Goal: Task Accomplishment & Management: Use online tool/utility

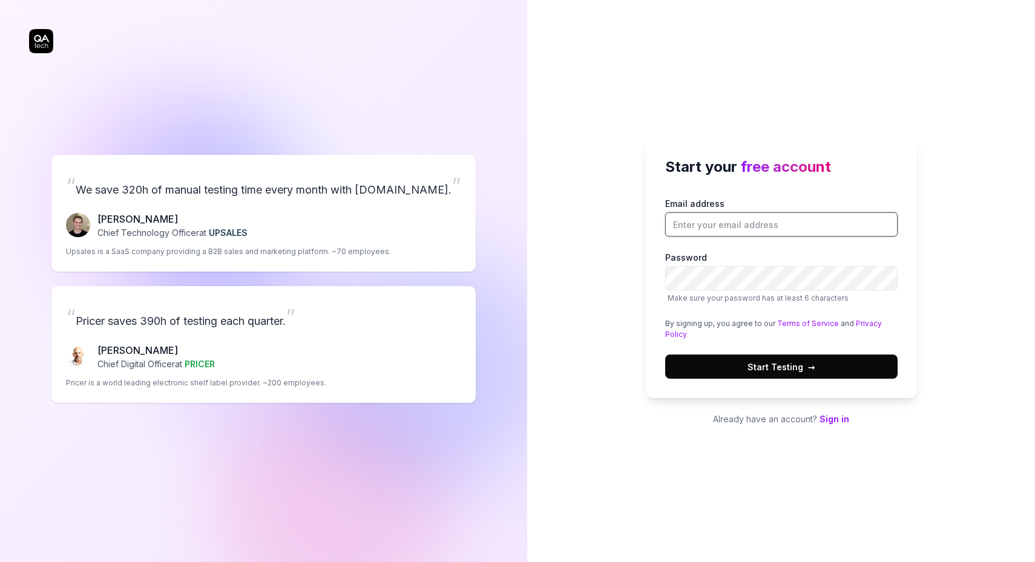
click at [711, 228] on input "Email address" at bounding box center [781, 224] width 232 height 24
type input "[EMAIL_ADDRESS][DOMAIN_NAME]"
click at [811, 370] on span "→" at bounding box center [811, 367] width 7 height 13
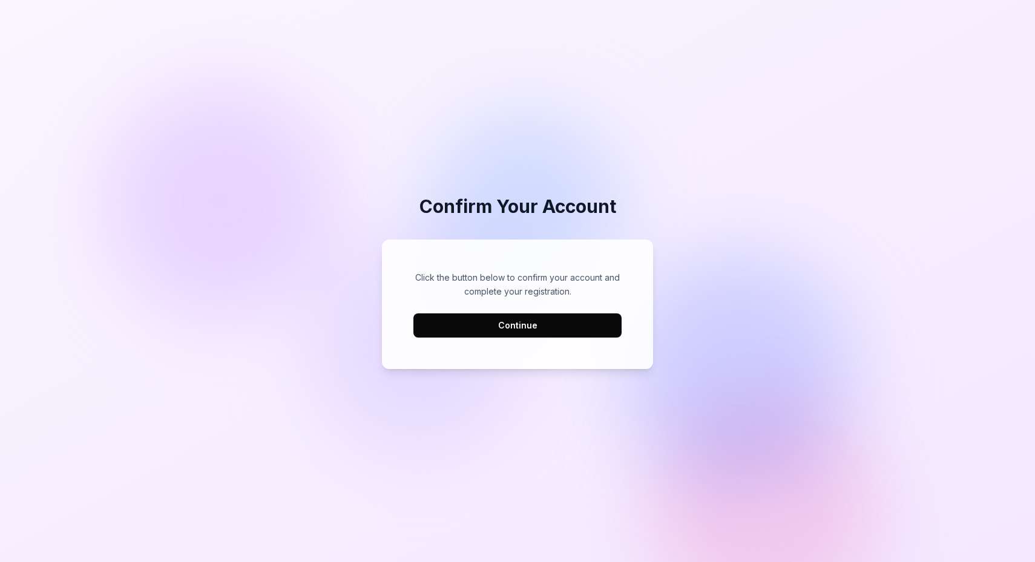
click at [577, 323] on button "Continue" at bounding box center [517, 326] width 208 height 24
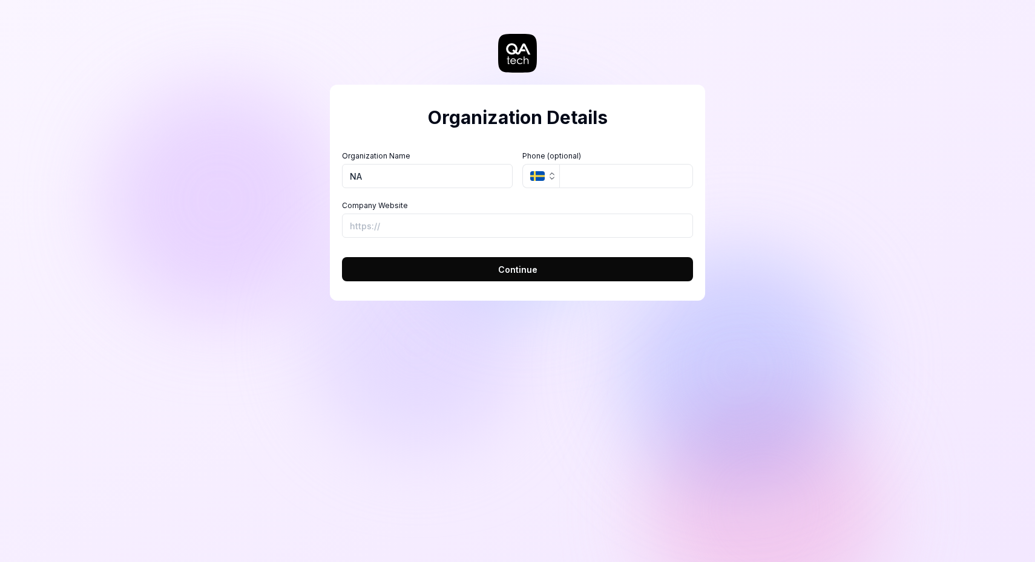
type input "NA"
click at [584, 169] on input "tel" at bounding box center [626, 176] width 134 height 24
type input "063-625 71 10"
click at [542, 182] on button "SE" at bounding box center [540, 176] width 37 height 24
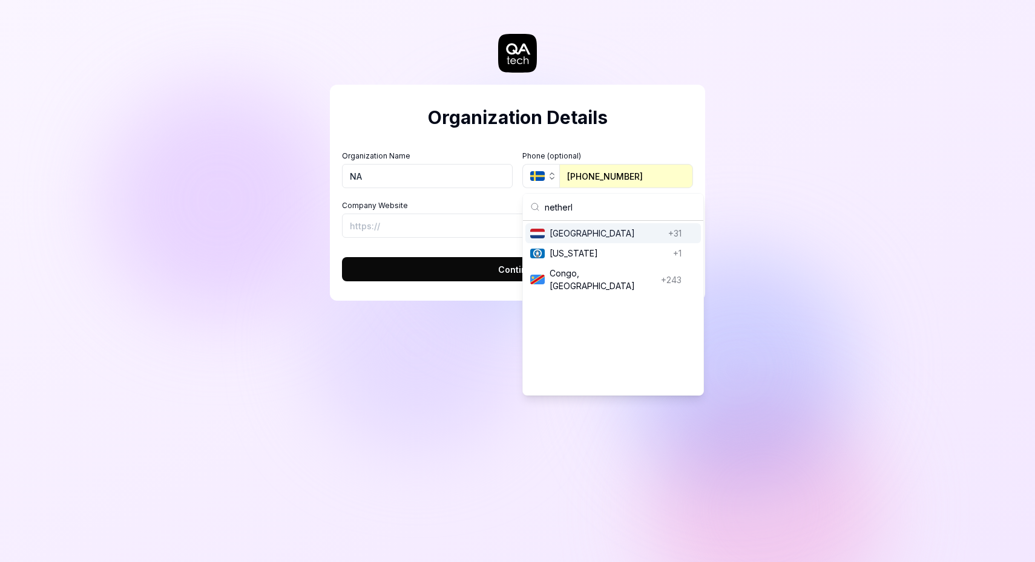
type input "netherl"
click at [571, 237] on span "Netherlands" at bounding box center [607, 233] width 114 height 13
type input "06 36257110"
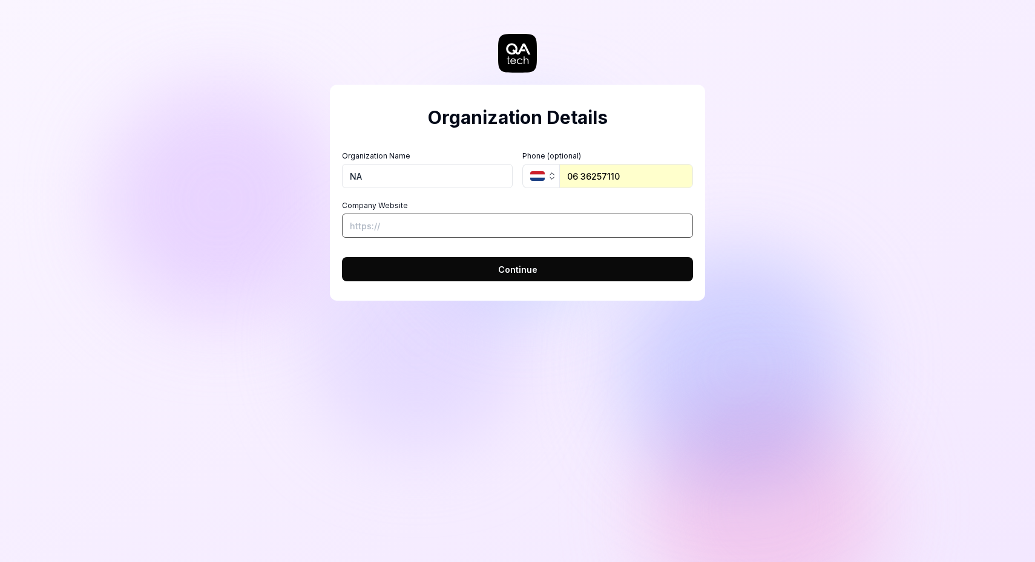
click at [387, 222] on input "Company Website" at bounding box center [517, 226] width 351 height 24
click at [432, 275] on button "Continue" at bounding box center [517, 269] width 351 height 24
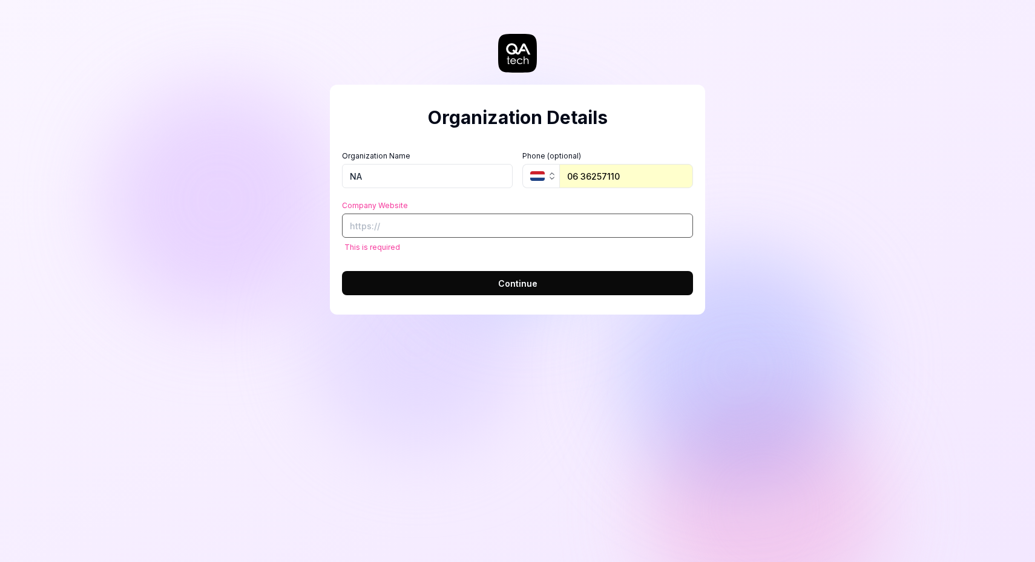
paste input "https://www.reachableai.com/"
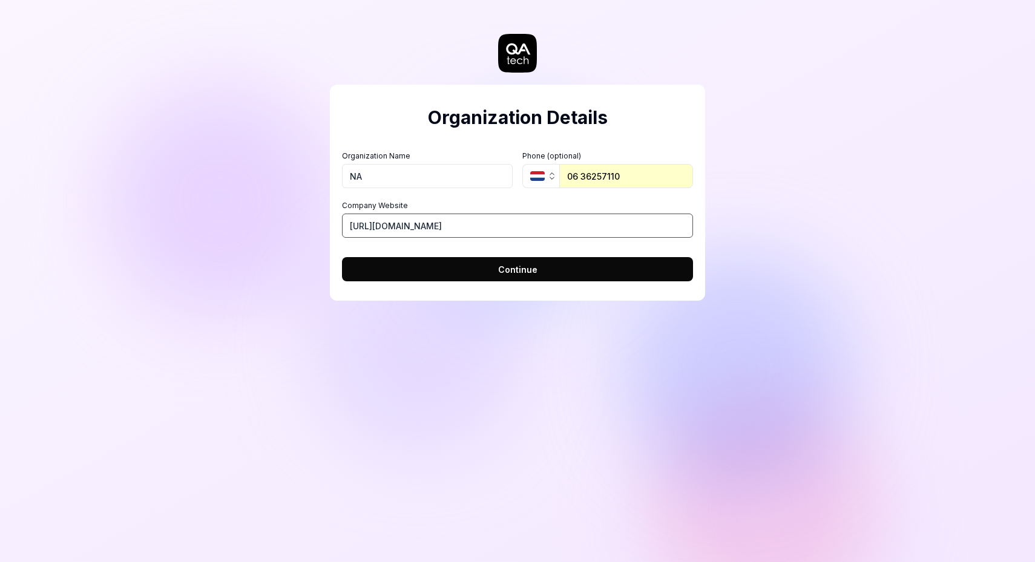
type input "https://www.reachableai.com/"
click at [370, 177] on input "NA" at bounding box center [427, 176] width 171 height 24
type input "Reachableai"
click at [460, 270] on button "Continue" at bounding box center [517, 269] width 351 height 24
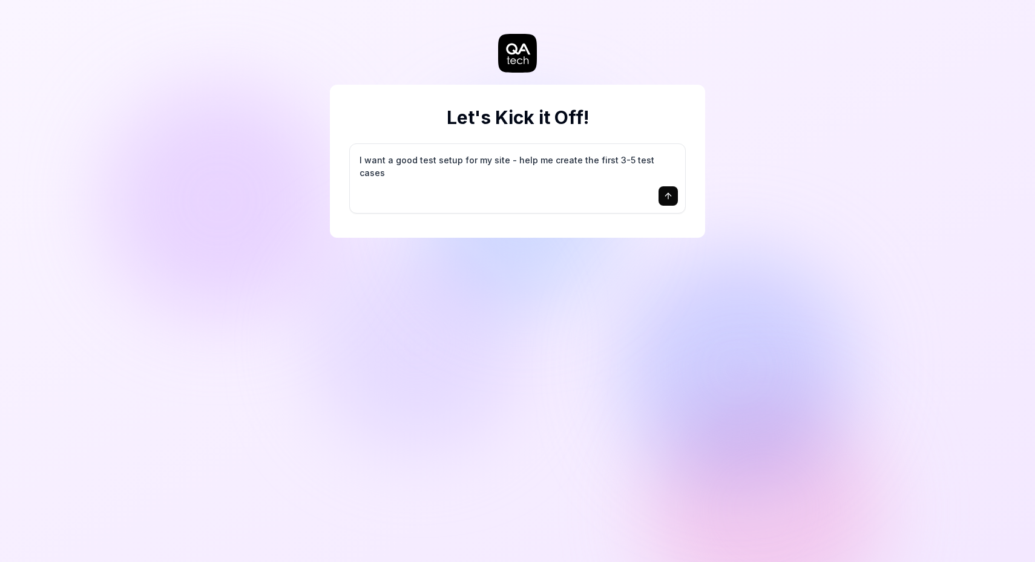
click at [673, 199] on icon "submit" at bounding box center [668, 196] width 10 height 10
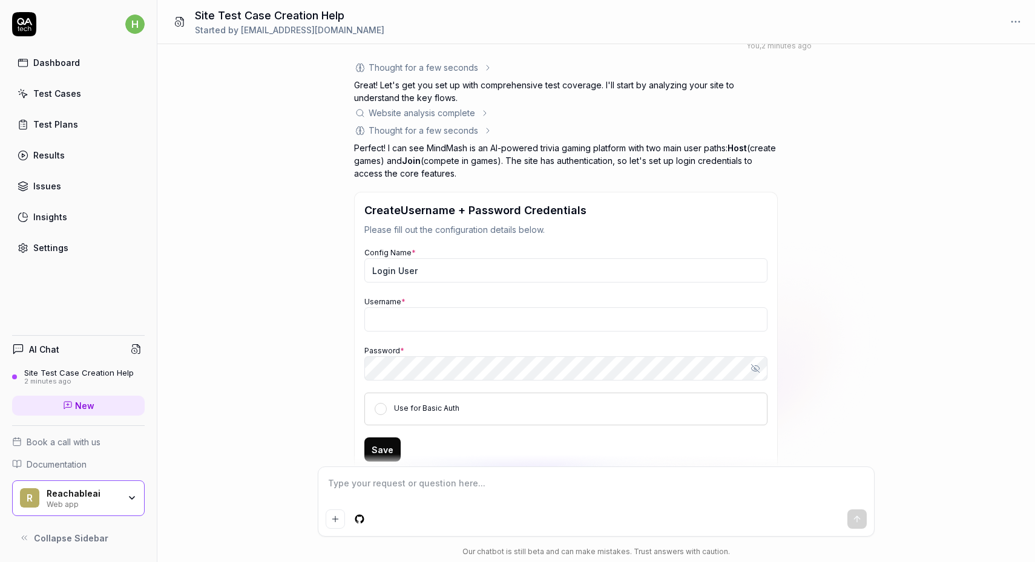
scroll to position [40, 0]
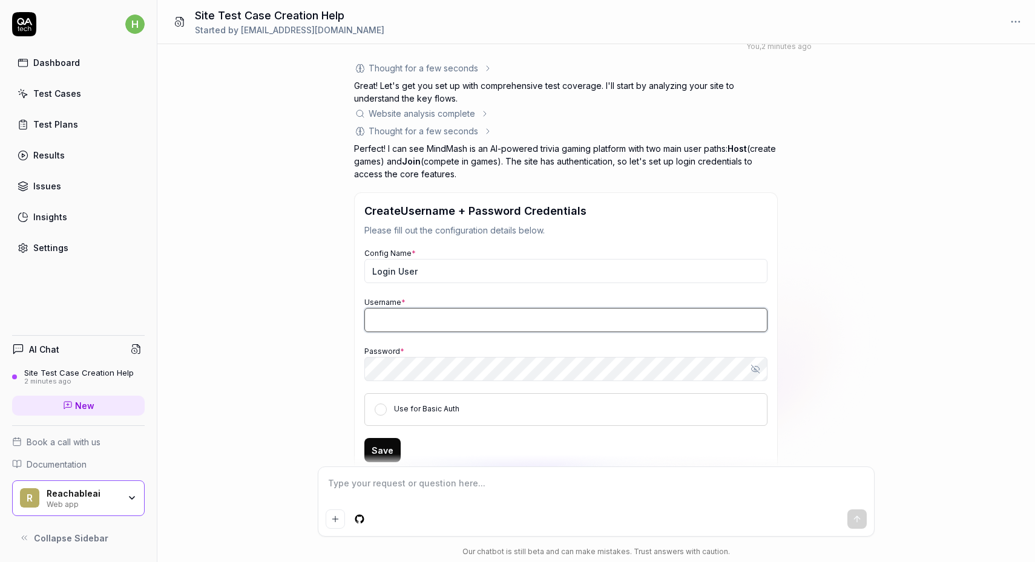
click at [430, 329] on input "Username *" at bounding box center [565, 320] width 403 height 24
click at [458, 322] on input "[EMAIL_ADDRESS][DOMAIN_NAME]" at bounding box center [565, 320] width 403 height 24
type input "a"
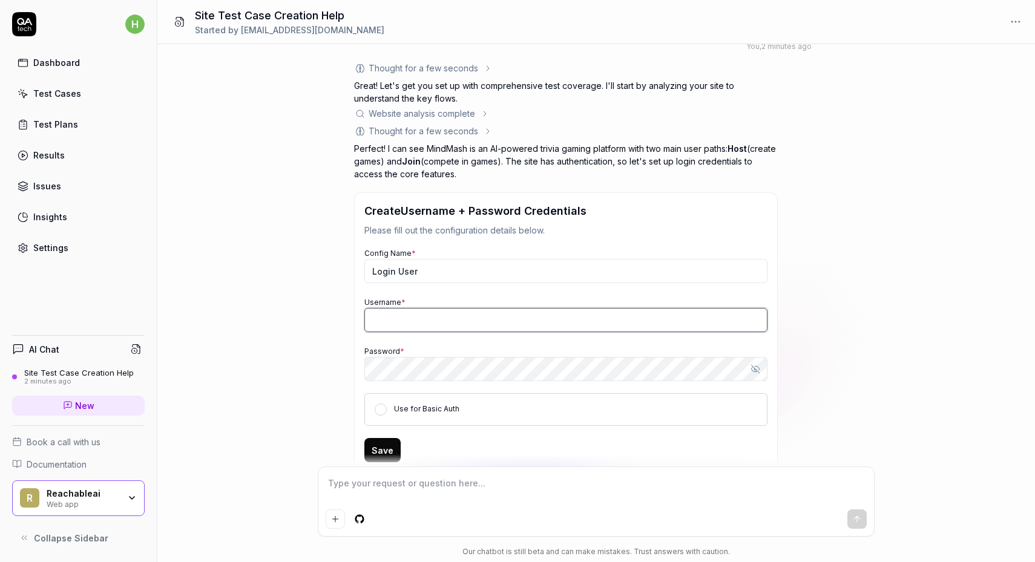
paste input "Patrick Lef"
type input "Patrick Lef"
type input "[EMAIL_ADDRESS][DOMAIN_NAME]"
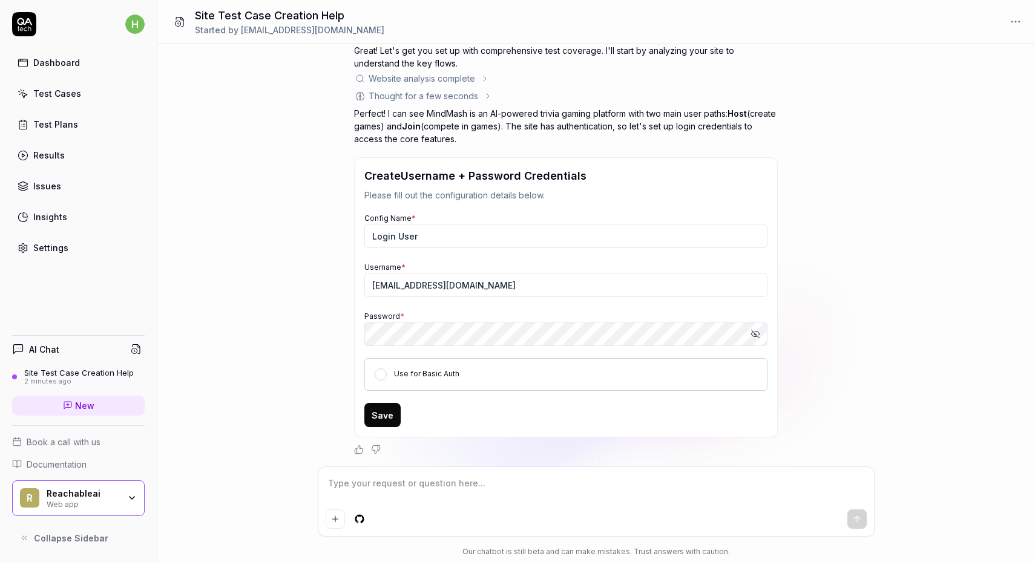
click at [383, 408] on button "Save" at bounding box center [382, 415] width 36 height 24
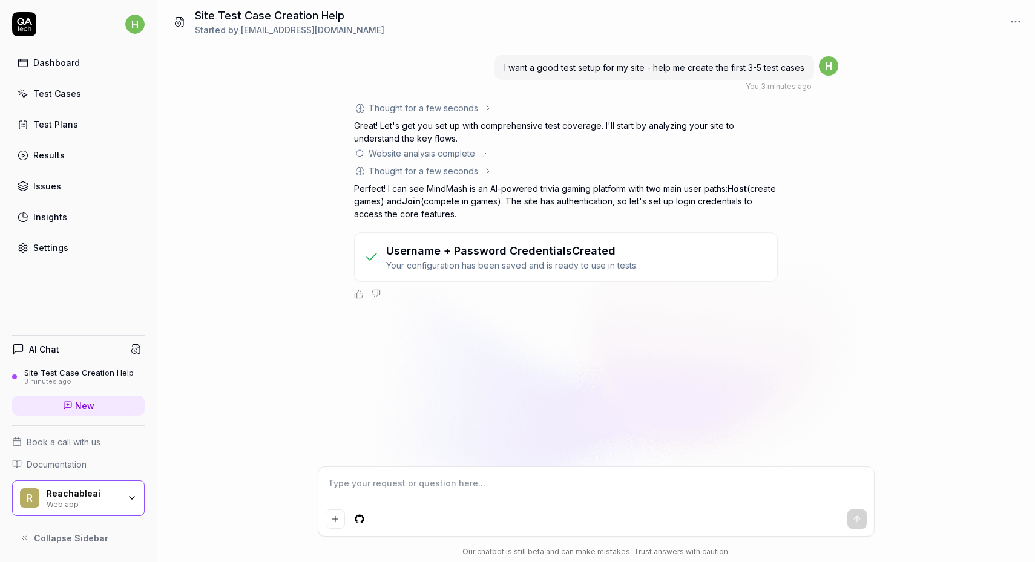
click at [494, 492] on textarea at bounding box center [596, 490] width 541 height 30
type textarea "continue"
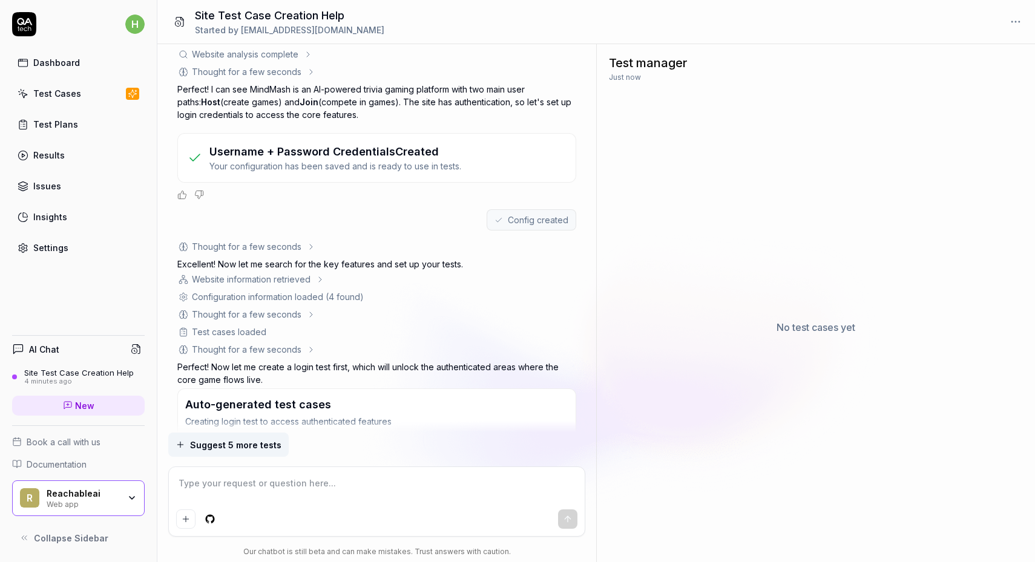
scroll to position [199, 0]
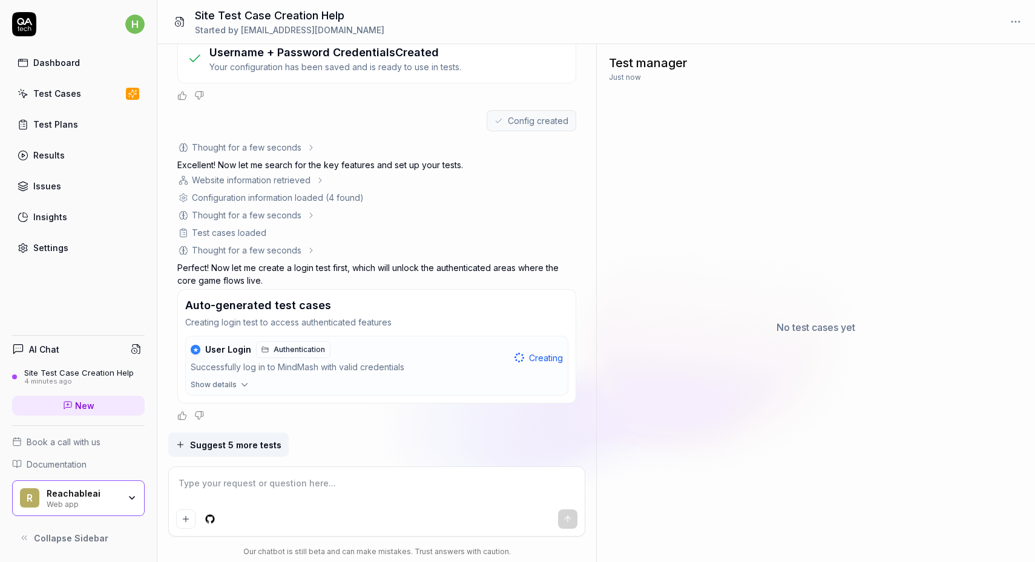
click at [239, 383] on icon "button" at bounding box center [244, 385] width 11 height 11
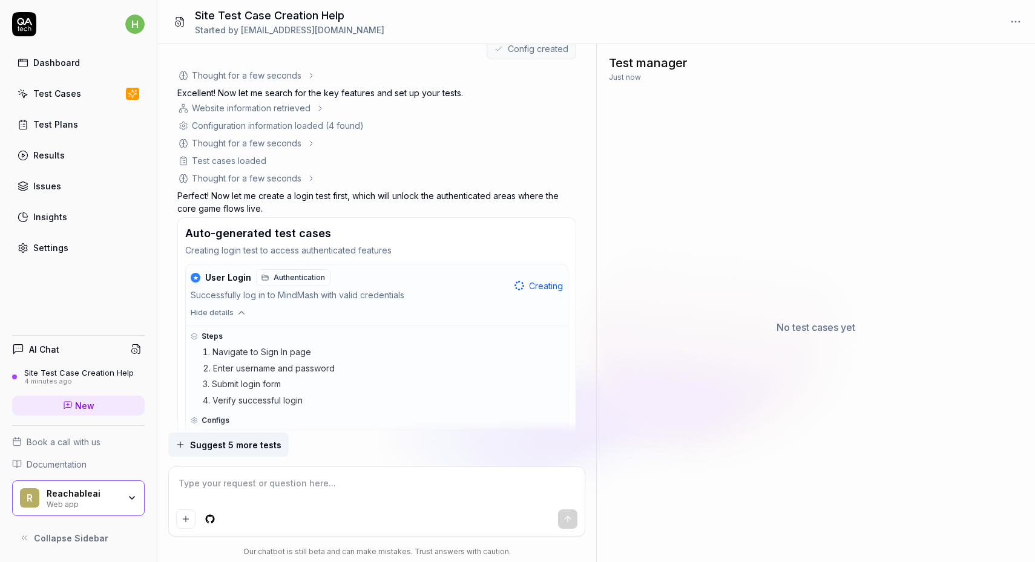
scroll to position [376, 0]
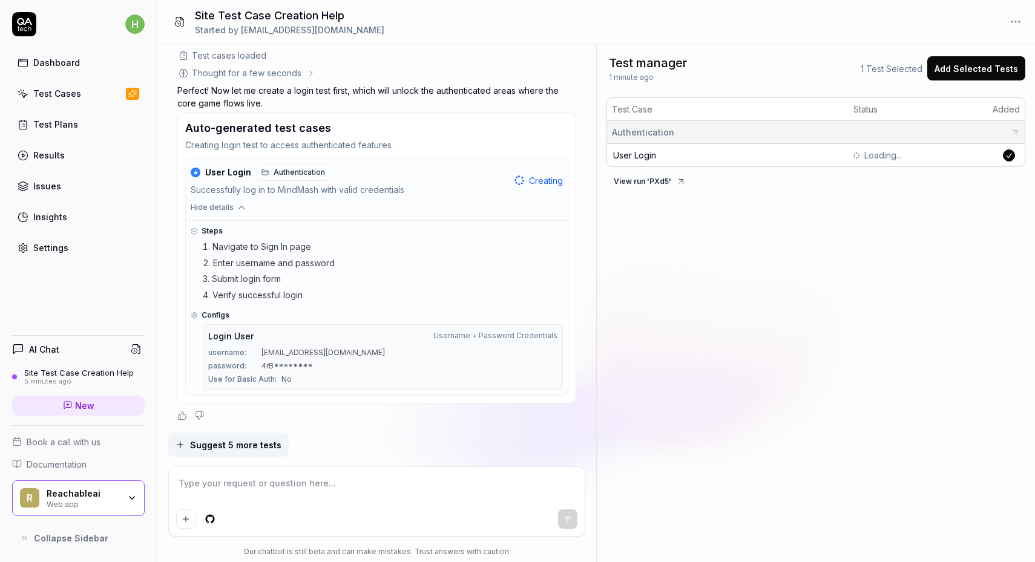
click at [654, 179] on button "View run ' PXd5 '" at bounding box center [650, 181] width 87 height 19
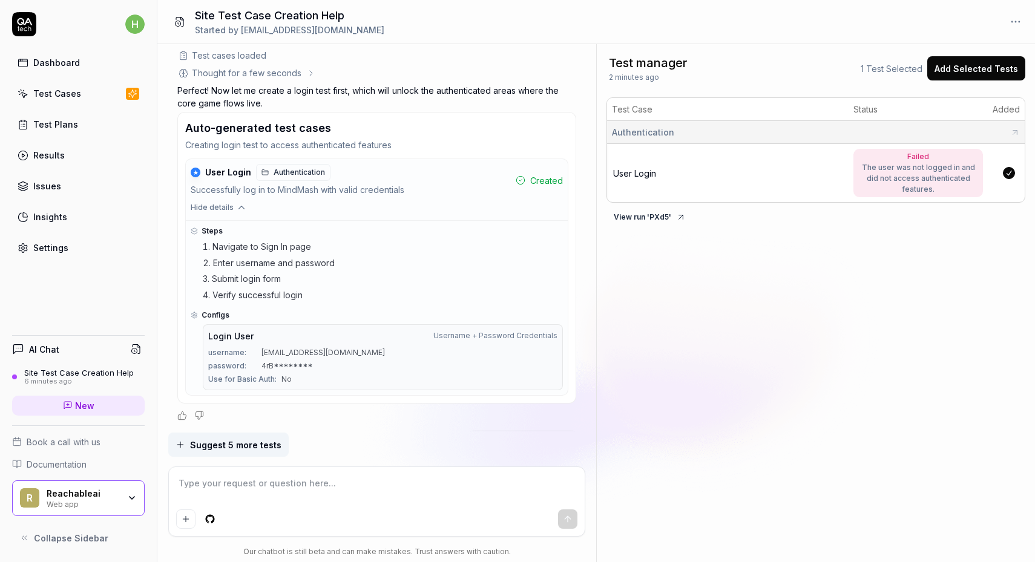
scroll to position [426, 0]
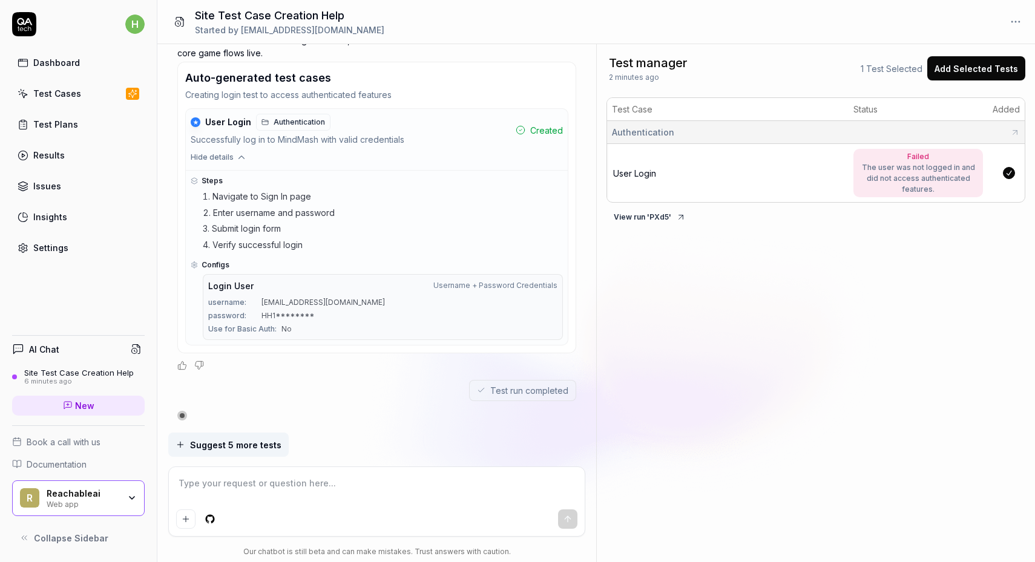
click at [306, 485] on textarea at bounding box center [376, 490] width 401 height 30
type textarea "try again, I updated the password"
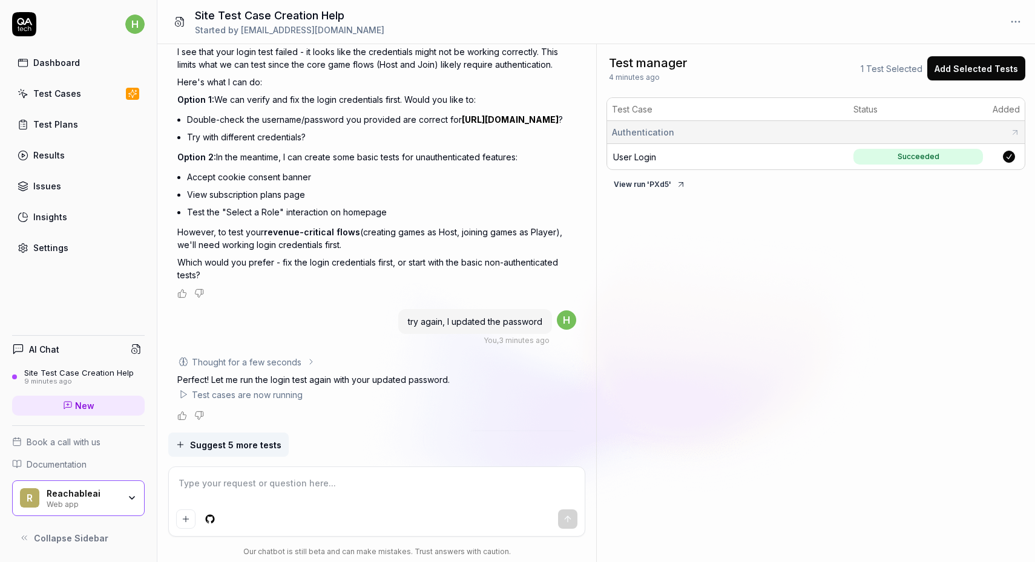
scroll to position [988, 0]
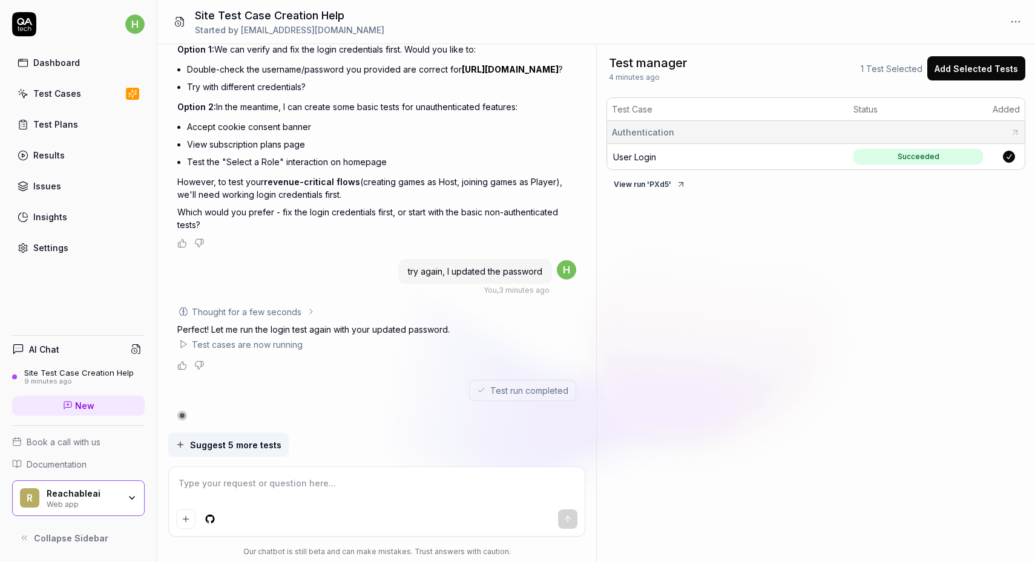
click at [307, 490] on textarea at bounding box center [376, 490] width 401 height 30
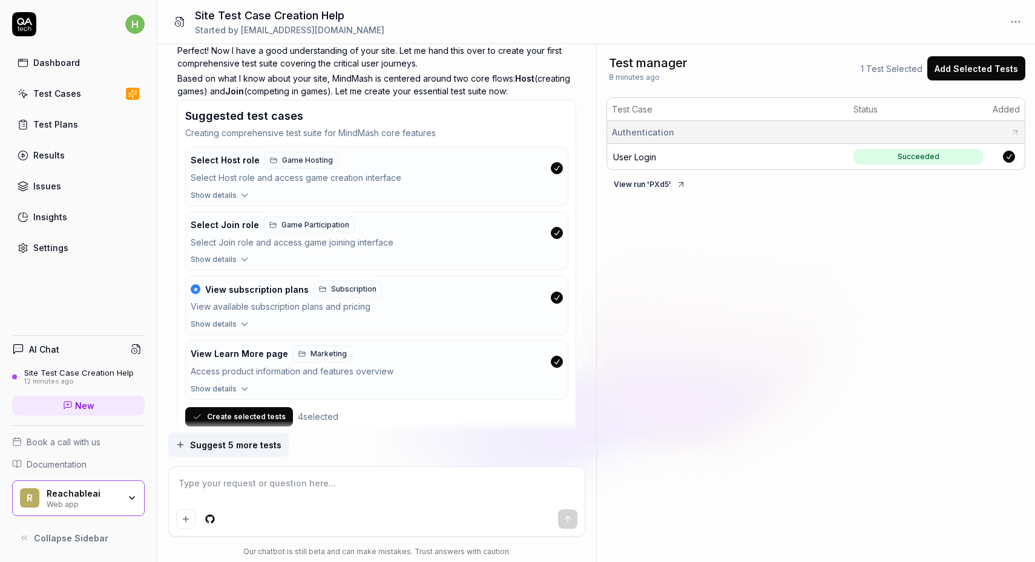
scroll to position [1519, 0]
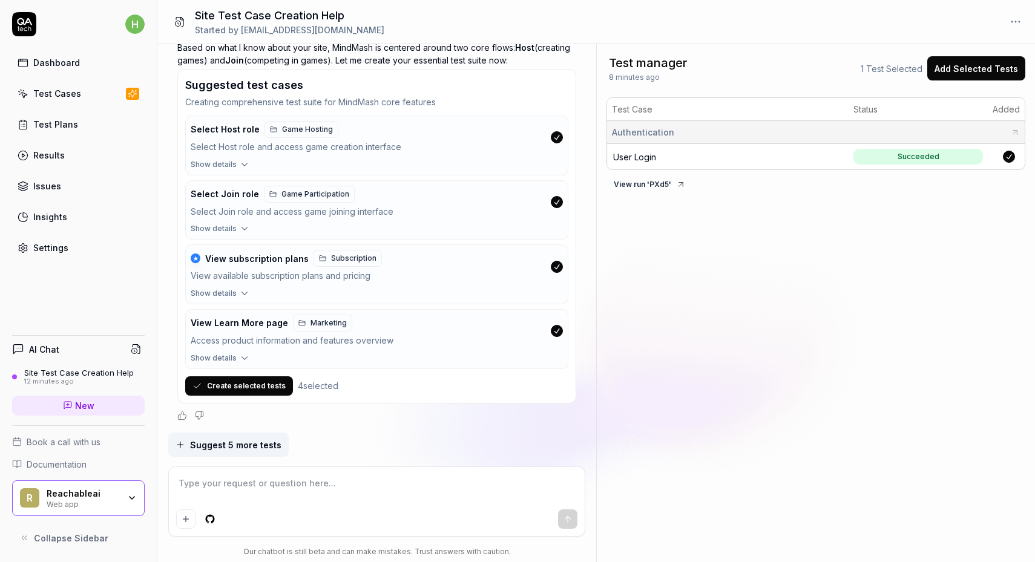
click at [246, 387] on button "Create selected tests" at bounding box center [239, 386] width 108 height 19
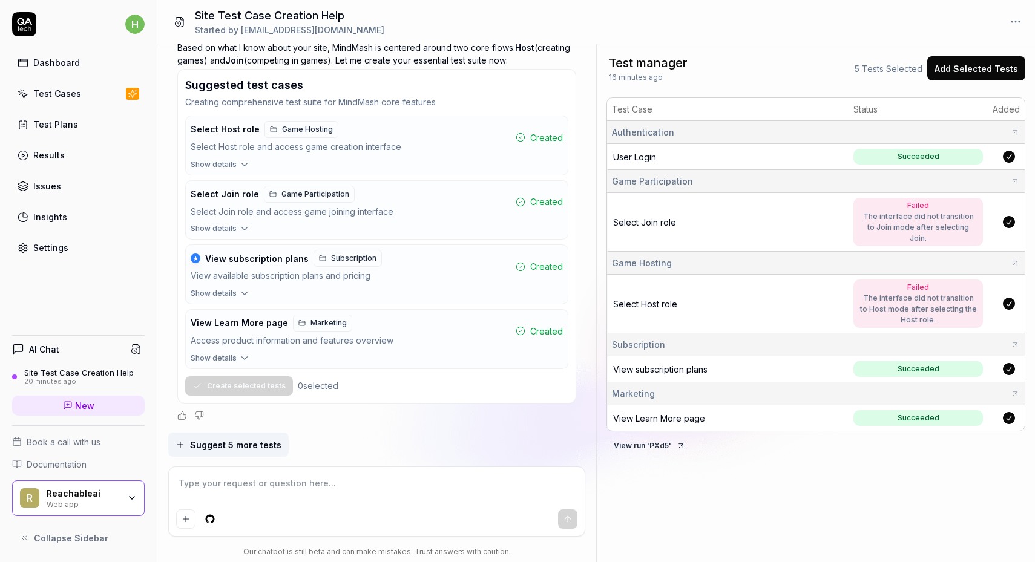
click at [326, 492] on textarea at bounding box center [376, 490] width 401 height 30
type textarea "For host and join buttons, afer choosing them, you will need to press of Let's …"
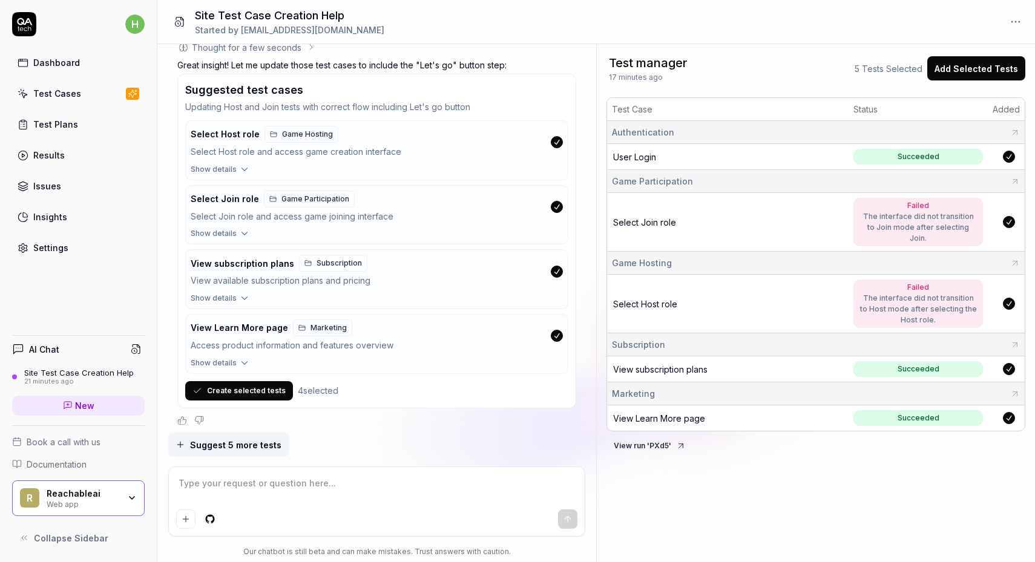
scroll to position [1961, 0]
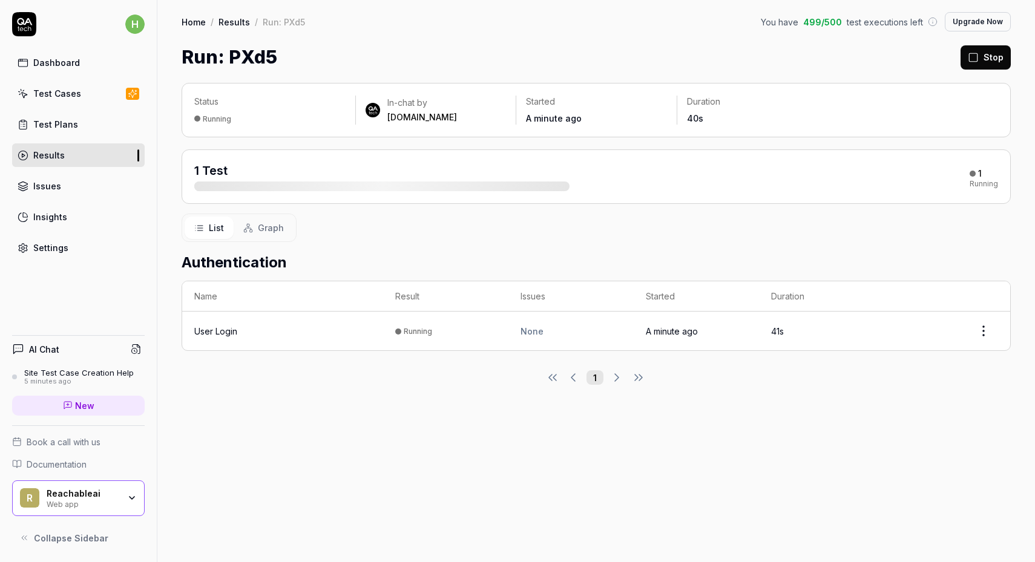
click at [242, 236] on button "Graph" at bounding box center [264, 228] width 60 height 22
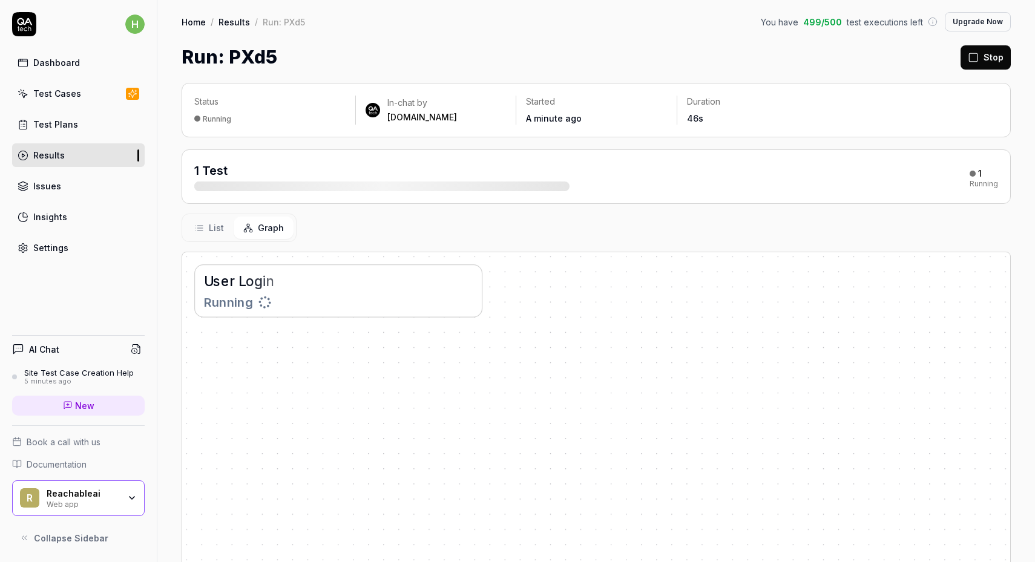
click at [228, 225] on button "List" at bounding box center [209, 228] width 49 height 22
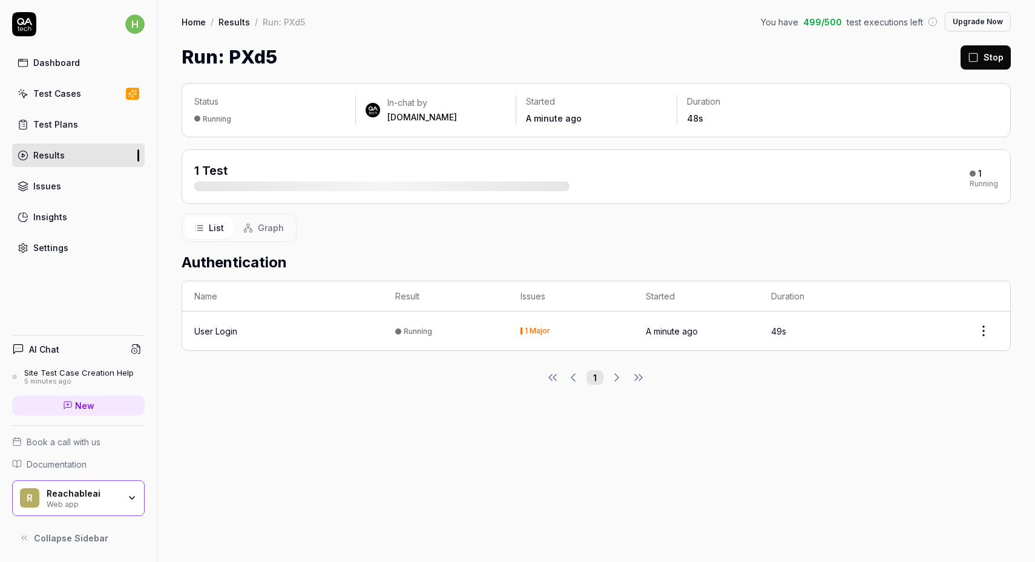
click at [337, 327] on div "User Login" at bounding box center [282, 331] width 177 height 13
click at [992, 326] on html "h Dashboard Test Cases Test Plans Results Issues Insights Settings AI Chat Site…" at bounding box center [517, 281] width 1035 height 562
click at [530, 334] on html "h Dashboard Test Cases Test Plans Results Issues Insights Settings AI Chat Site…" at bounding box center [517, 281] width 1035 height 562
click at [76, 242] on link "Settings" at bounding box center [78, 248] width 133 height 24
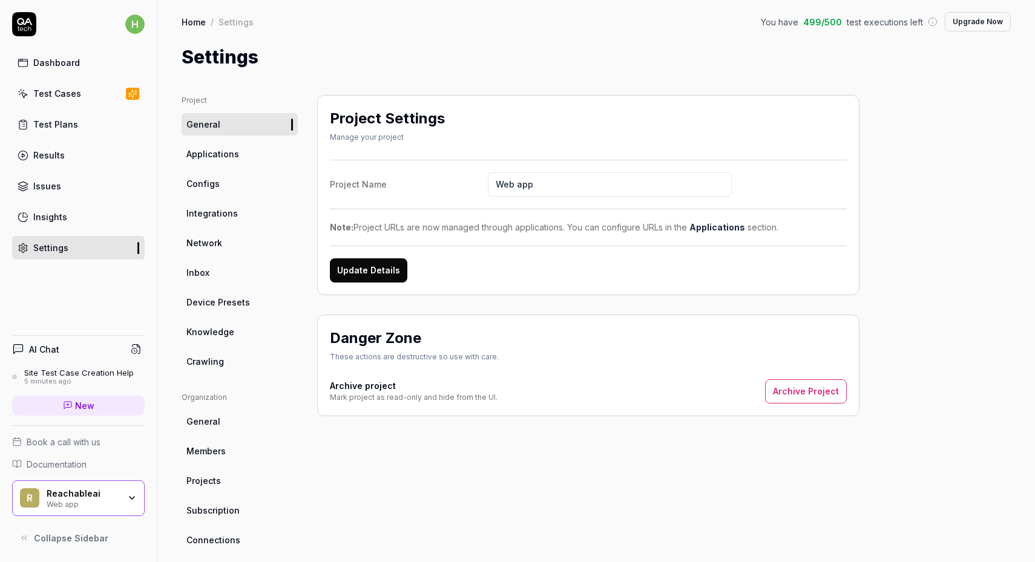
click at [230, 182] on link "Configs" at bounding box center [240, 184] width 116 height 22
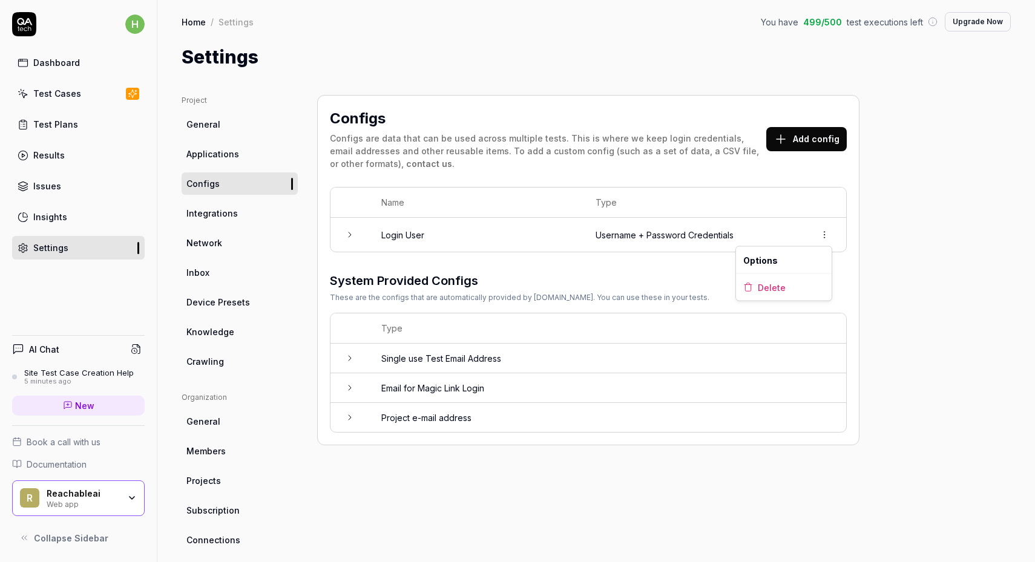
click at [818, 238] on html "h Dashboard Test Cases Test Plans Results Issues Insights Settings AI Chat Site…" at bounding box center [517, 281] width 1035 height 562
click at [529, 237] on html "h Dashboard Test Cases Test Plans Results Issues Insights Settings AI Chat Site…" at bounding box center [517, 281] width 1035 height 562
click at [350, 235] on icon at bounding box center [350, 235] width 10 height 10
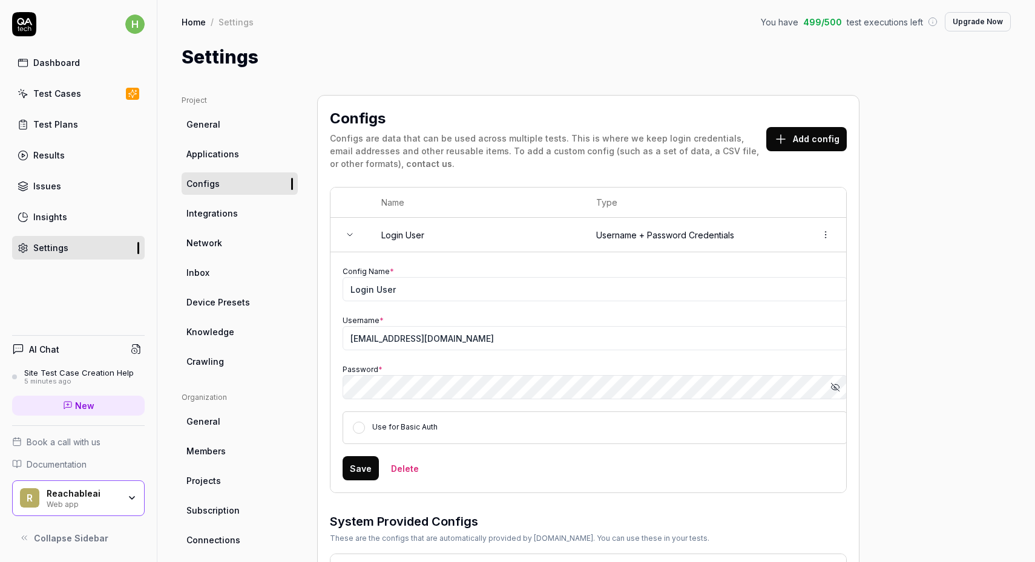
click at [364, 472] on button "Save" at bounding box center [361, 468] width 36 height 24
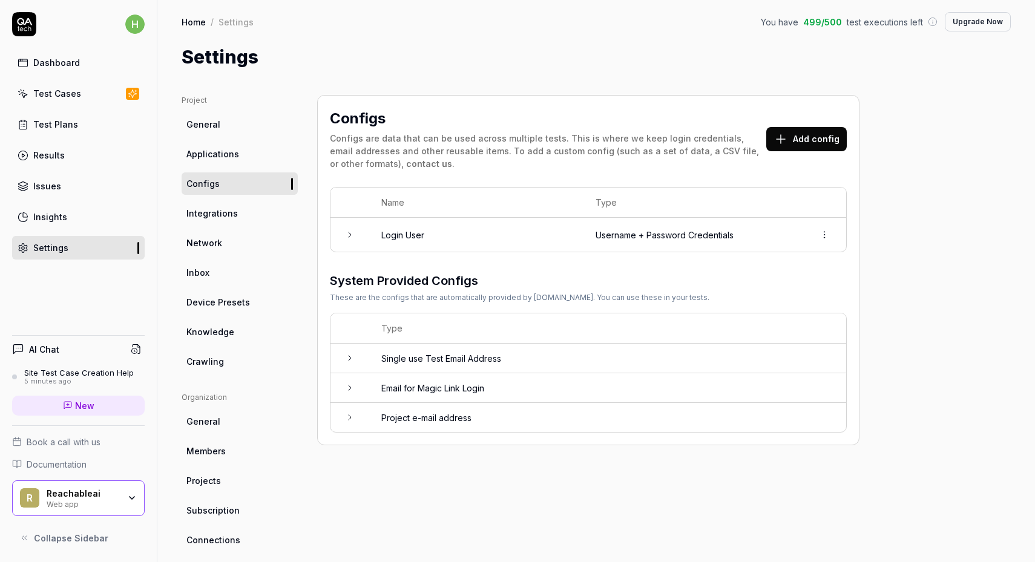
click at [65, 123] on div "Test Plans" at bounding box center [55, 124] width 45 height 13
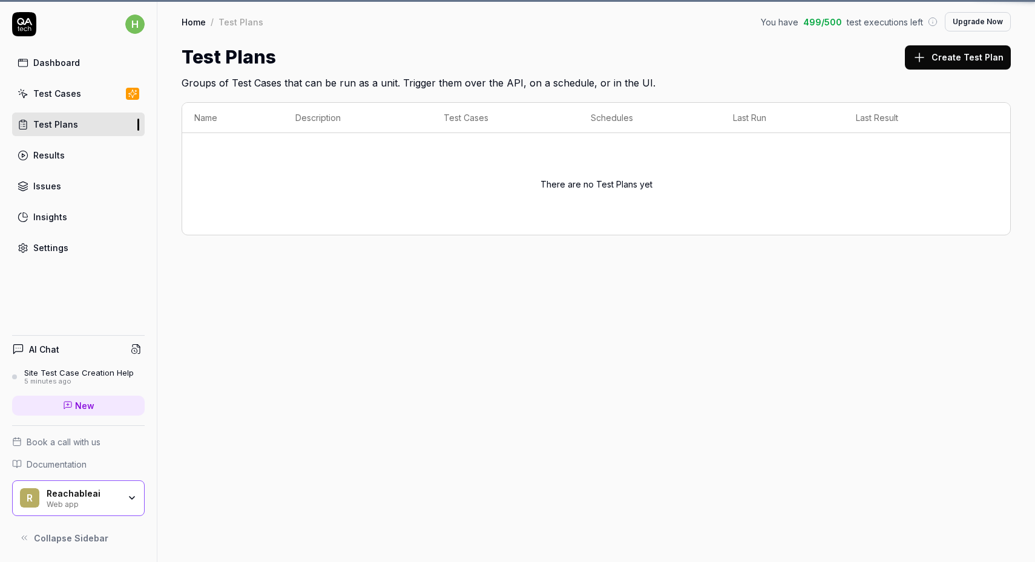
click at [64, 96] on div "Test Cases" at bounding box center [57, 93] width 48 height 13
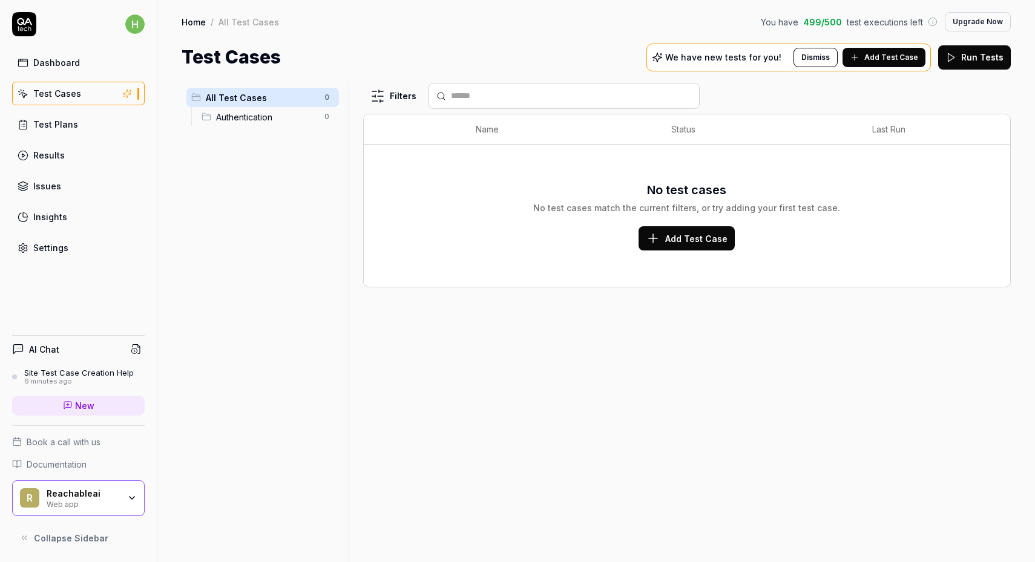
click at [267, 116] on span "Authentication" at bounding box center [266, 117] width 101 height 13
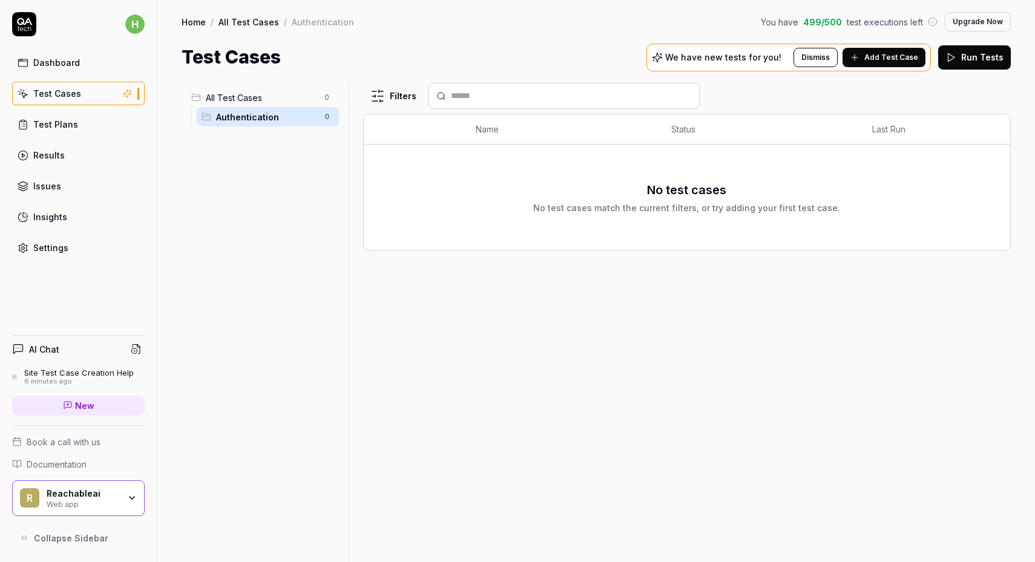
click at [261, 98] on span "All Test Cases" at bounding box center [261, 97] width 111 height 13
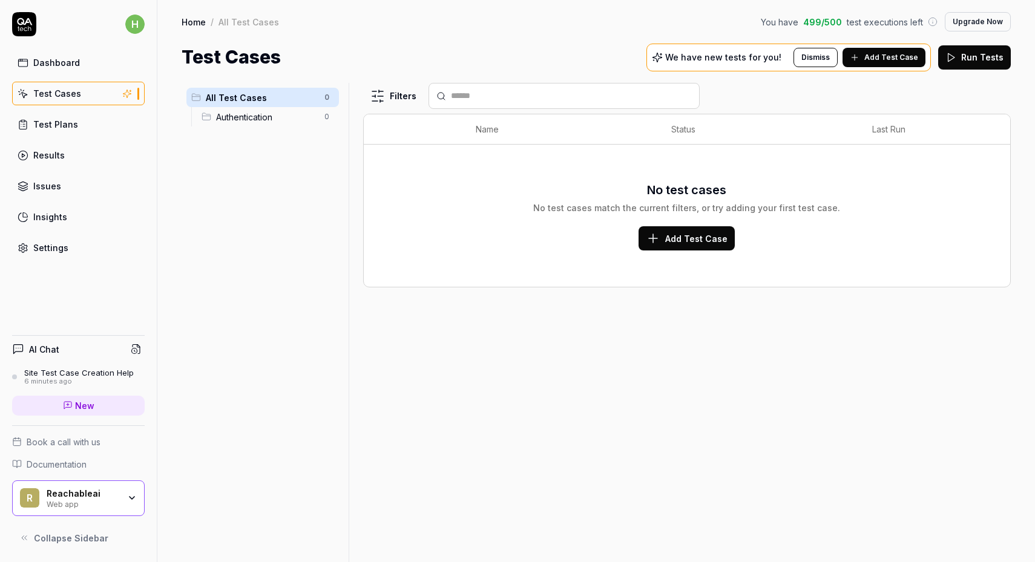
click at [258, 113] on span "Authentication" at bounding box center [266, 117] width 101 height 13
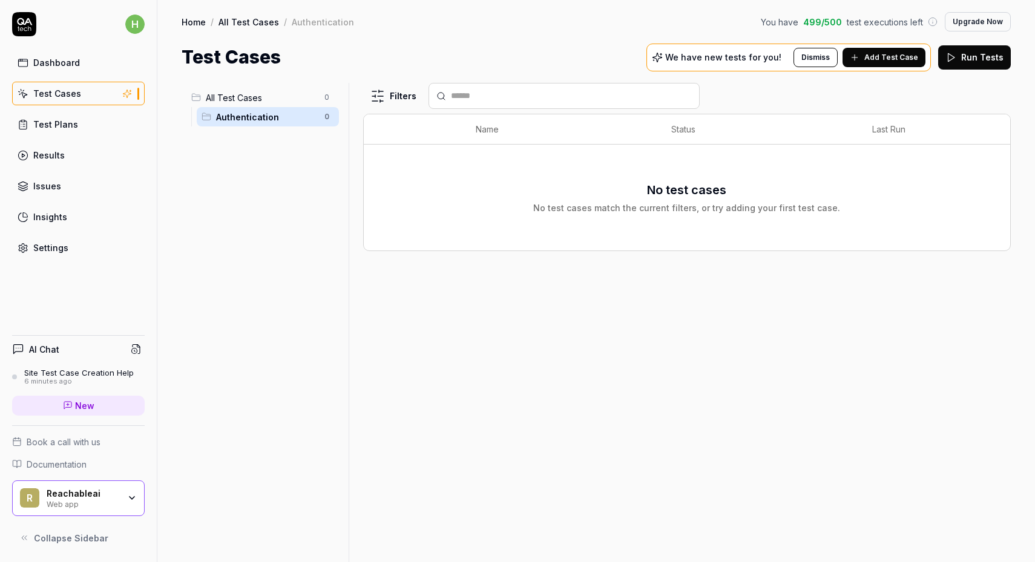
click at [58, 64] on div "Dashboard" at bounding box center [56, 62] width 47 height 13
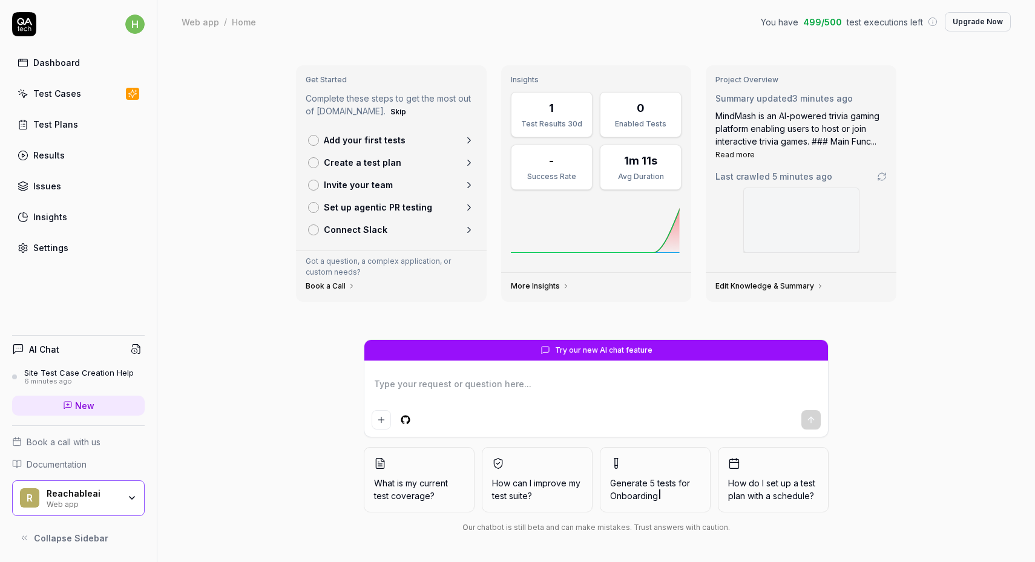
type textarea "*"
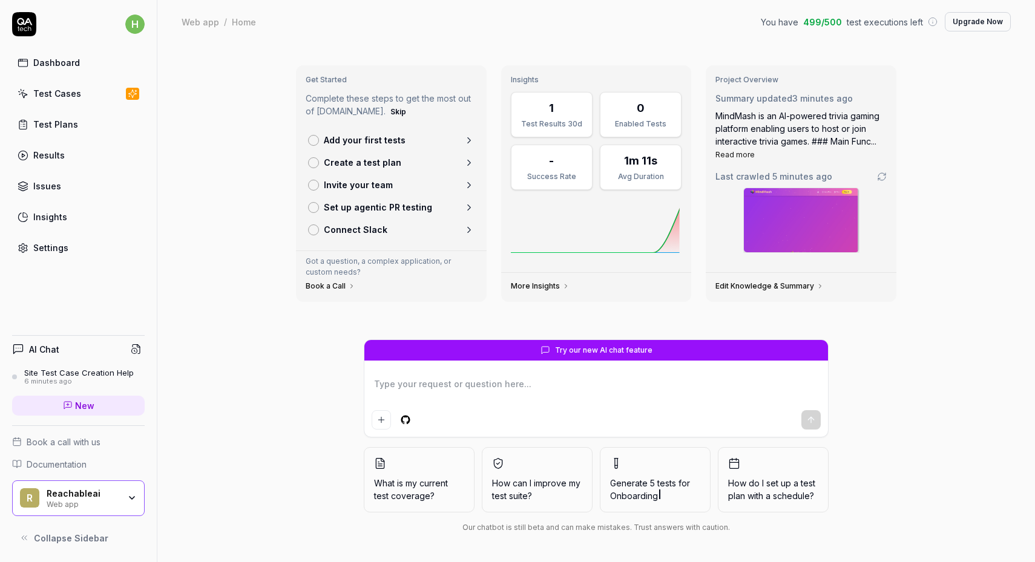
click at [553, 110] on div "1" at bounding box center [551, 108] width 5 height 16
click at [64, 148] on link "Results" at bounding box center [78, 155] width 133 height 24
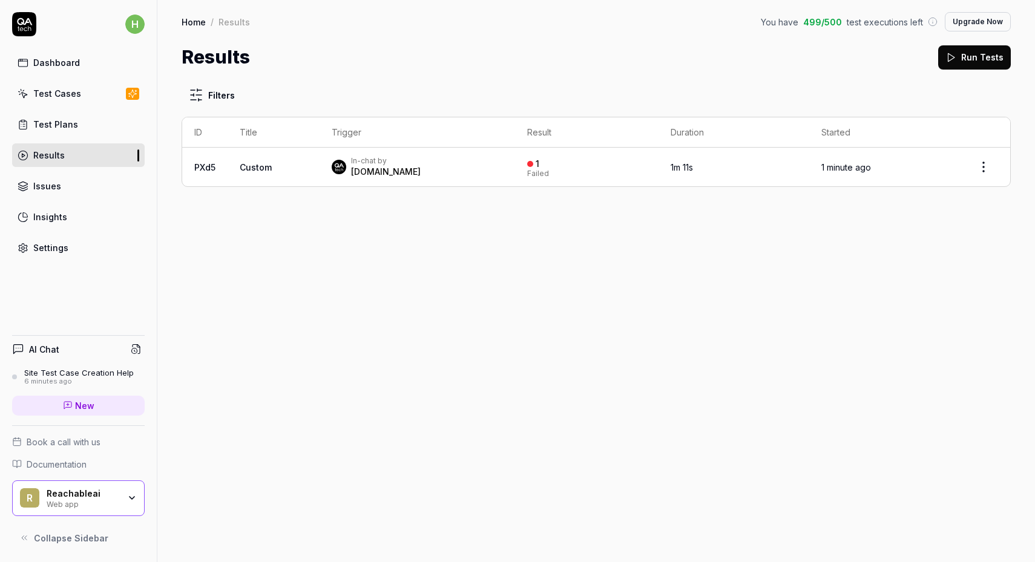
click at [323, 166] on td "In-chat by QA.tech" at bounding box center [418, 167] width 196 height 39
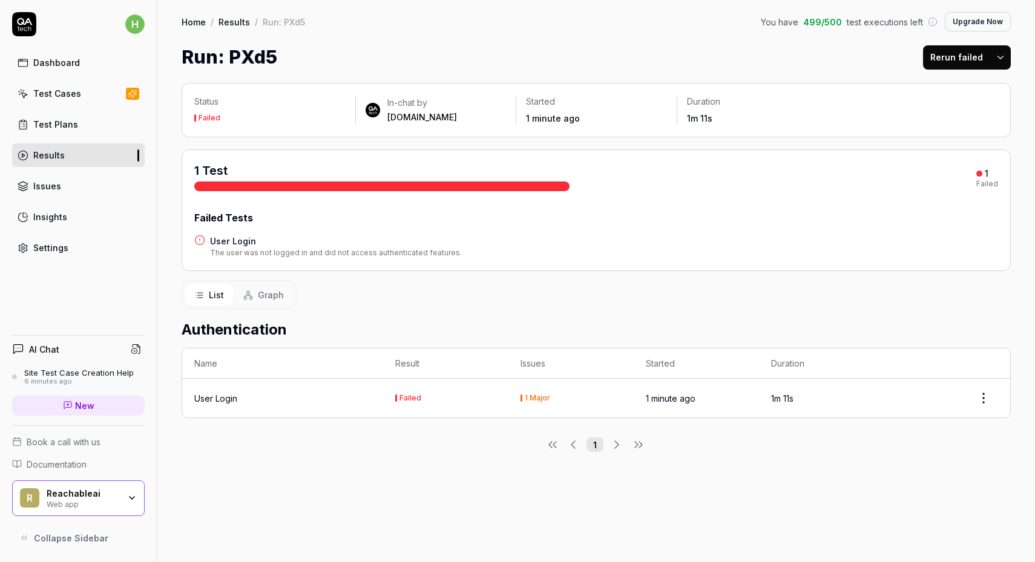
click at [243, 242] on h4 "User Login" at bounding box center [336, 241] width 252 height 13
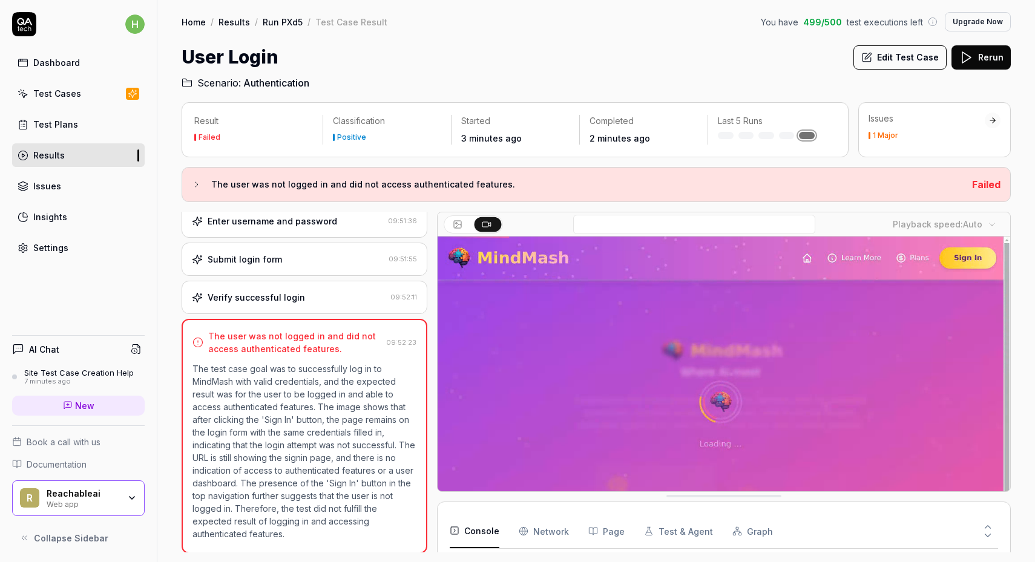
scroll to position [102, 0]
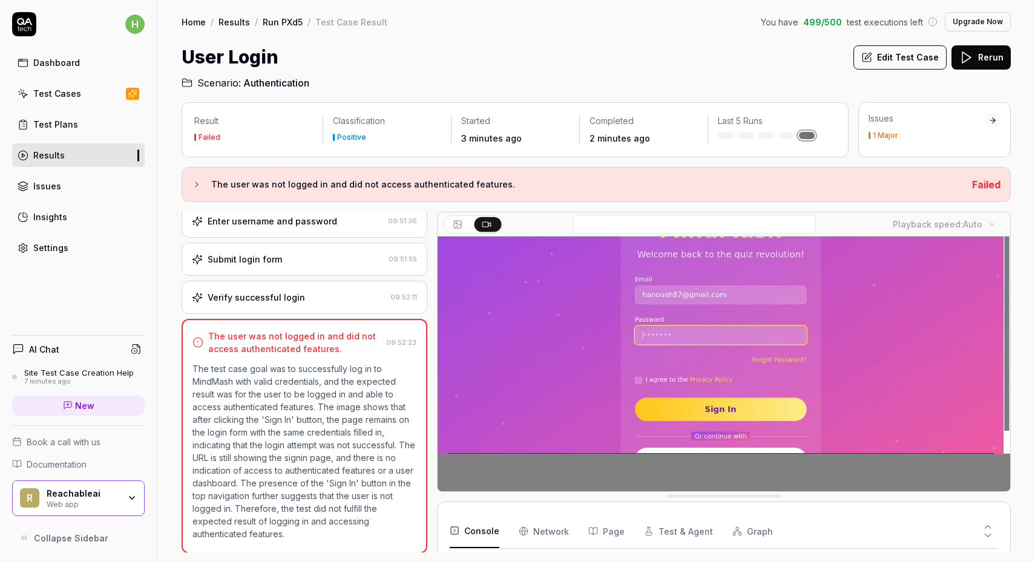
click at [970, 51] on icon at bounding box center [966, 57] width 15 height 15
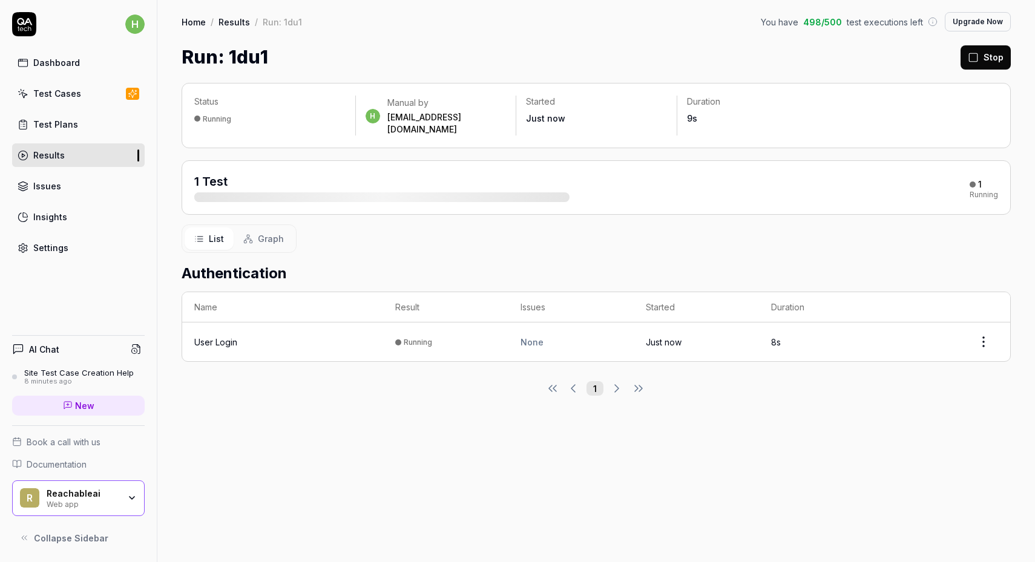
click at [59, 101] on link "Test Cases" at bounding box center [78, 94] width 133 height 24
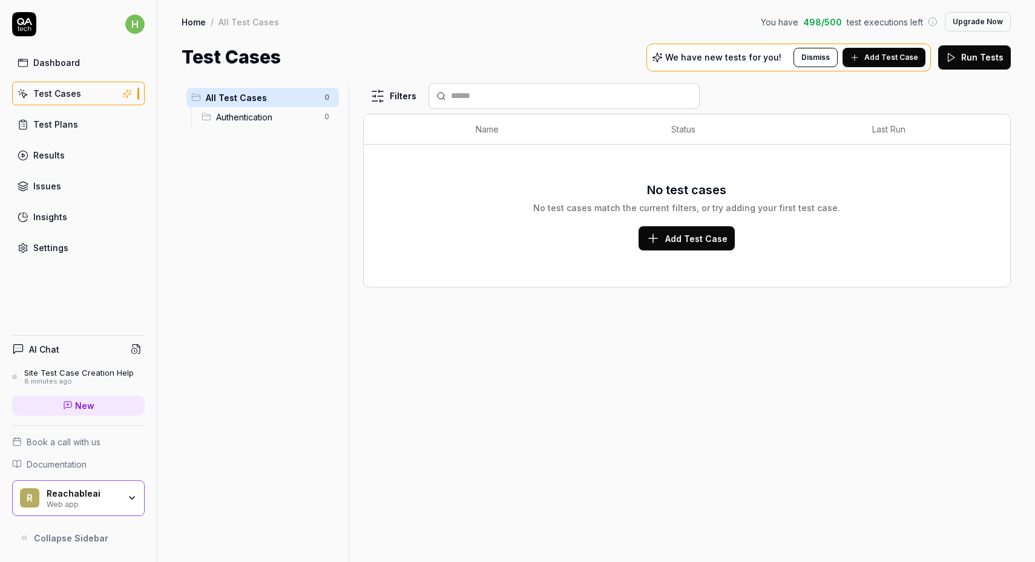
click at [57, 154] on div "Results" at bounding box center [48, 155] width 31 height 13
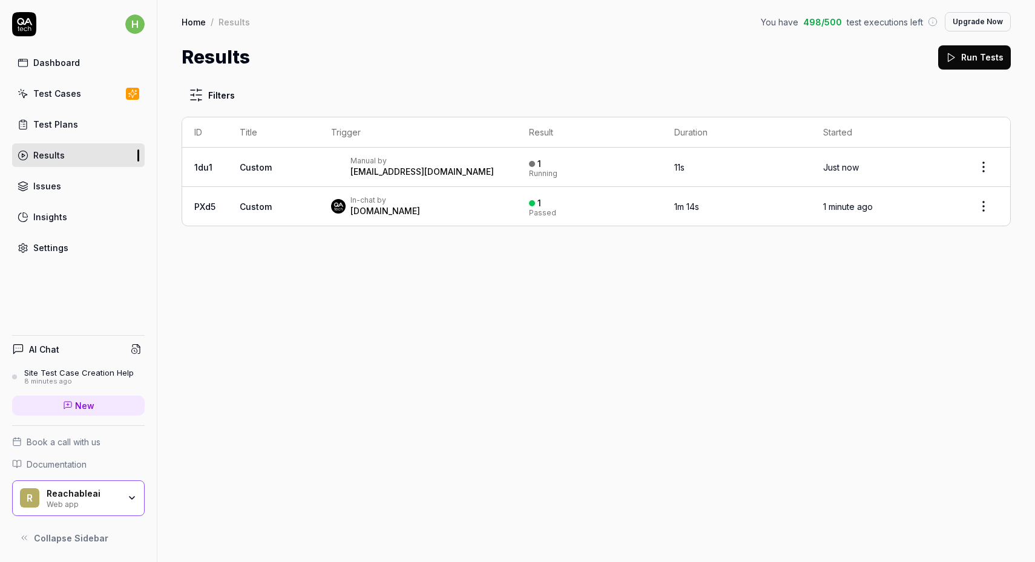
click at [446, 197] on div "In-chat by QA.tech" at bounding box center [418, 207] width 174 height 22
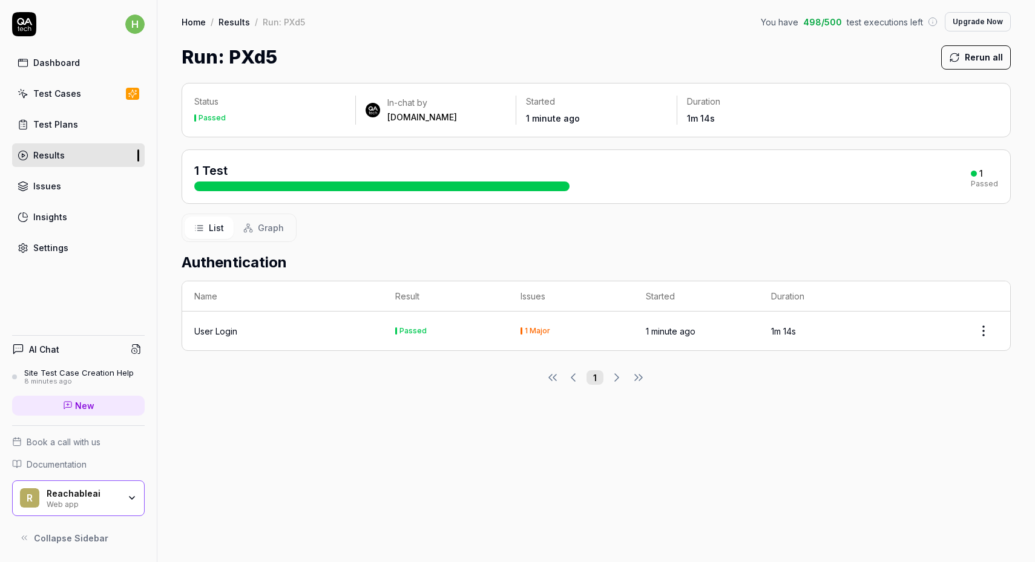
click at [270, 225] on span "Graph" at bounding box center [271, 228] width 26 height 13
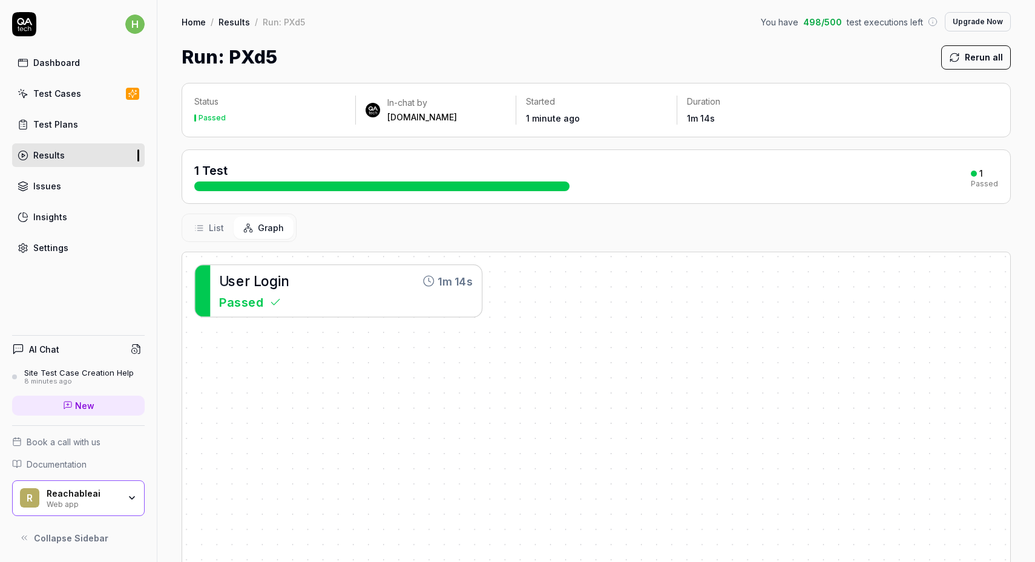
click at [211, 227] on span "List" at bounding box center [216, 228] width 15 height 13
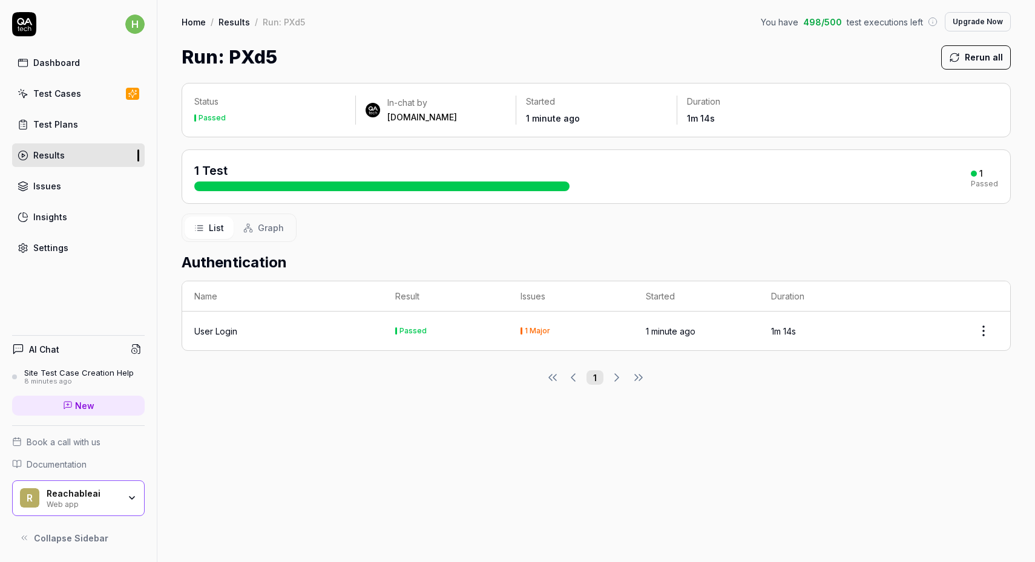
click at [375, 335] on td "User Login" at bounding box center [282, 331] width 201 height 39
click at [993, 326] on html "h Dashboard Test Cases Test Plans Results Issues Insights Settings AI Chat Site…" at bounding box center [517, 281] width 1035 height 562
click at [942, 286] on html "h Dashboard Test Cases Test Plans Results Issues Insights Settings AI Chat Site…" at bounding box center [517, 281] width 1035 height 562
click at [265, 231] on span "Graph" at bounding box center [271, 228] width 26 height 13
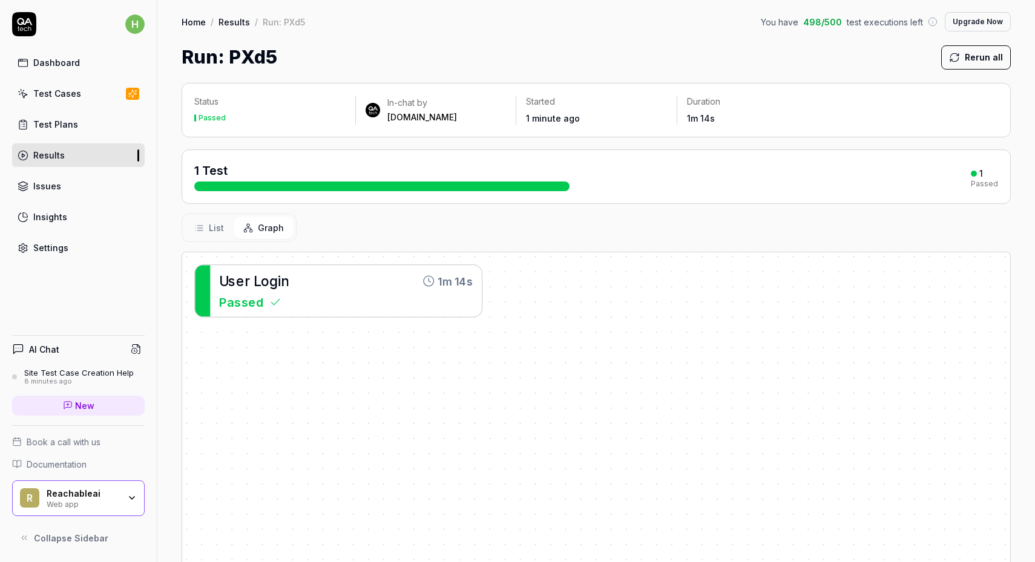
click at [218, 116] on div "Passed" at bounding box center [212, 117] width 27 height 7
click at [269, 284] on span "g" at bounding box center [273, 281] width 8 height 16
click at [247, 306] on span "Passed" at bounding box center [241, 303] width 44 height 18
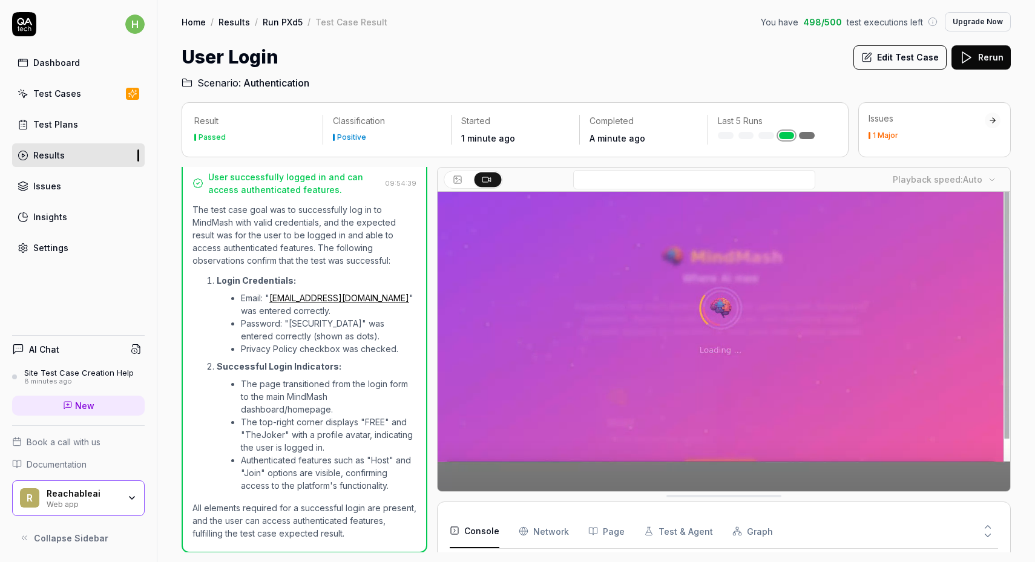
scroll to position [58, 0]
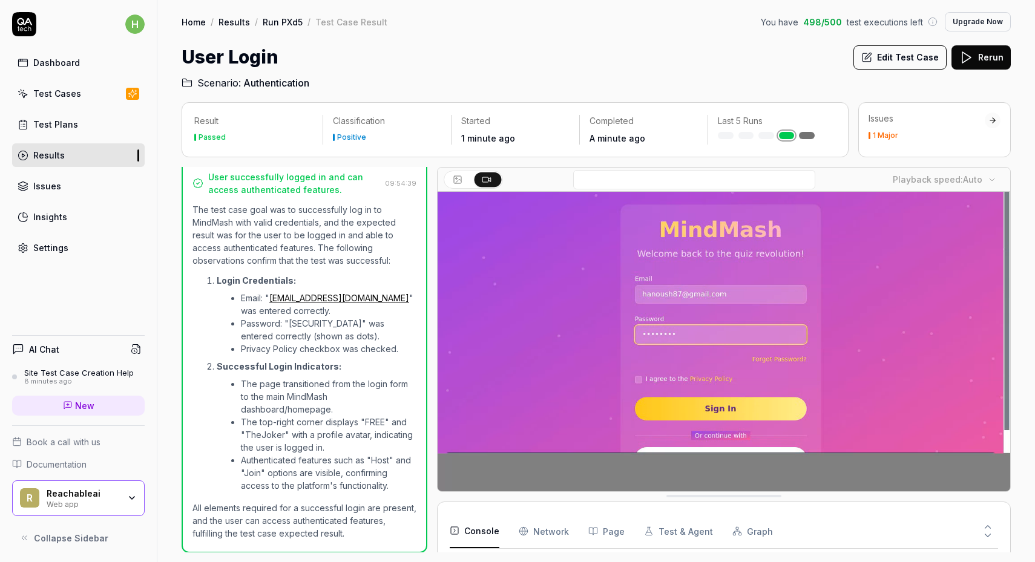
click at [550, 528] on Requests "Network" at bounding box center [544, 532] width 50 height 34
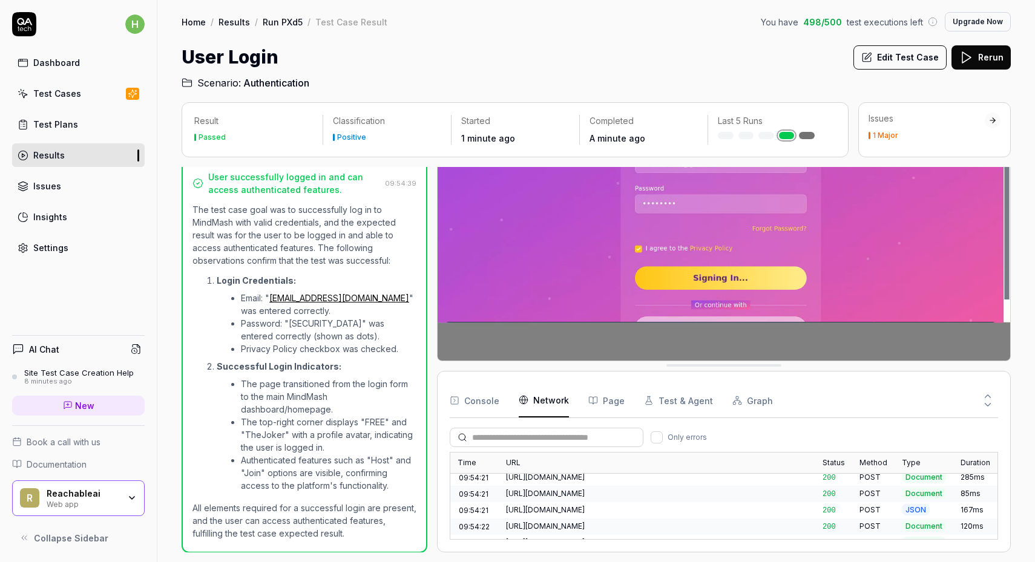
scroll to position [217, 0]
click at [598, 395] on button "Page" at bounding box center [606, 401] width 36 height 34
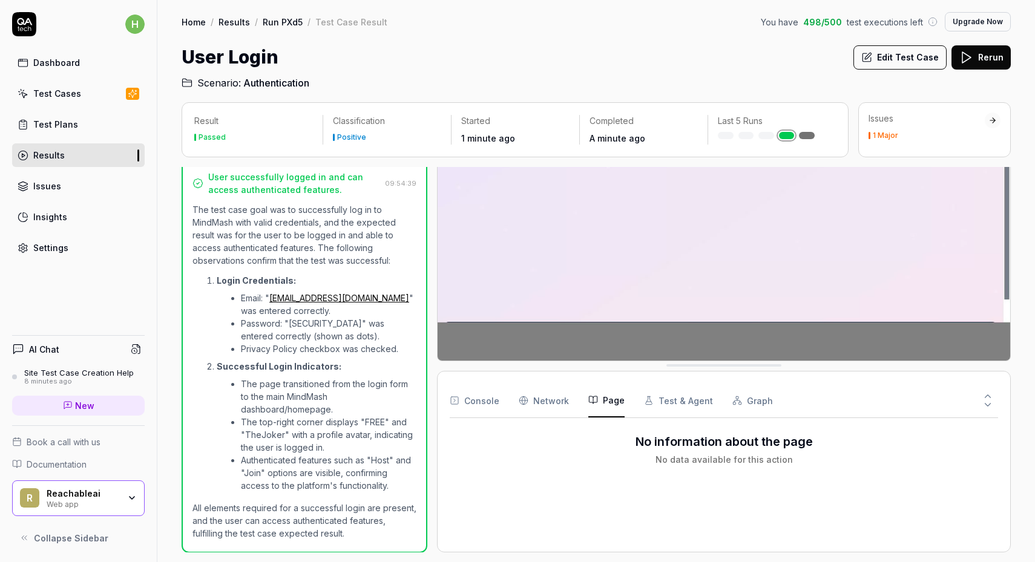
click at [644, 401] on icon "button" at bounding box center [649, 401] width 10 height 10
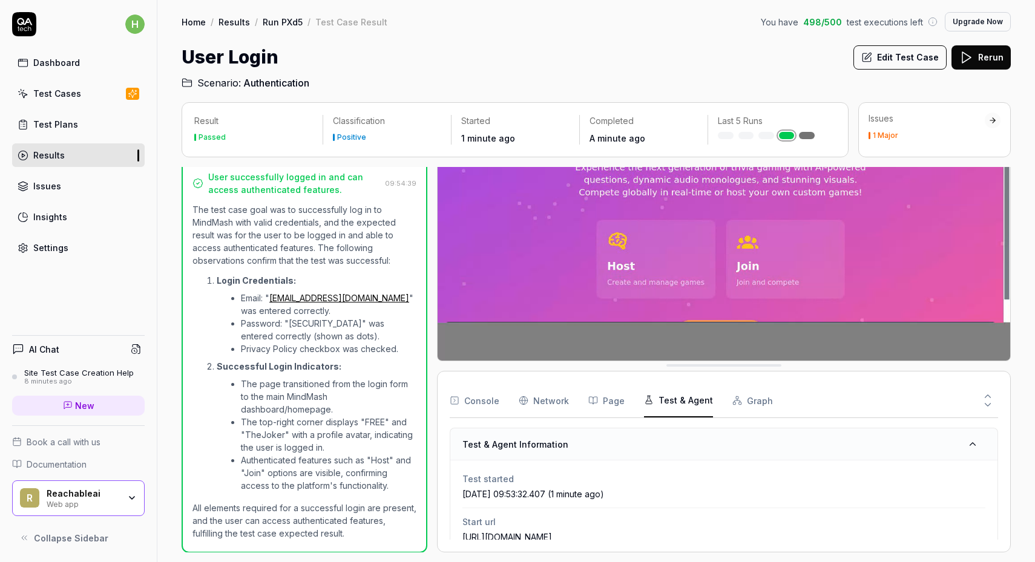
click at [723, 401] on div "Console Network Page Test & Agent Graph" at bounding box center [724, 401] width 548 height 35
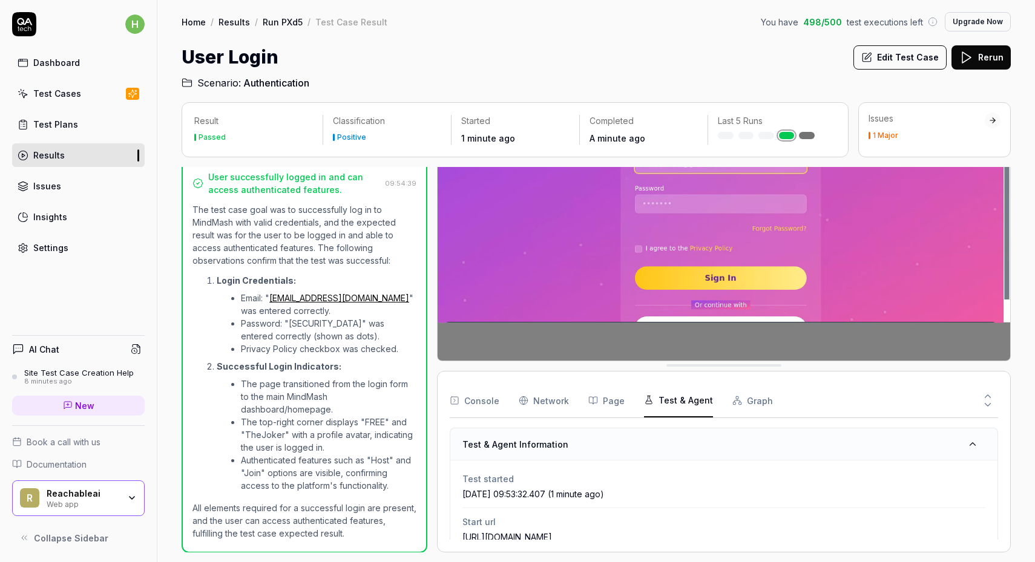
click at [732, 401] on icon "button" at bounding box center [737, 401] width 10 height 10
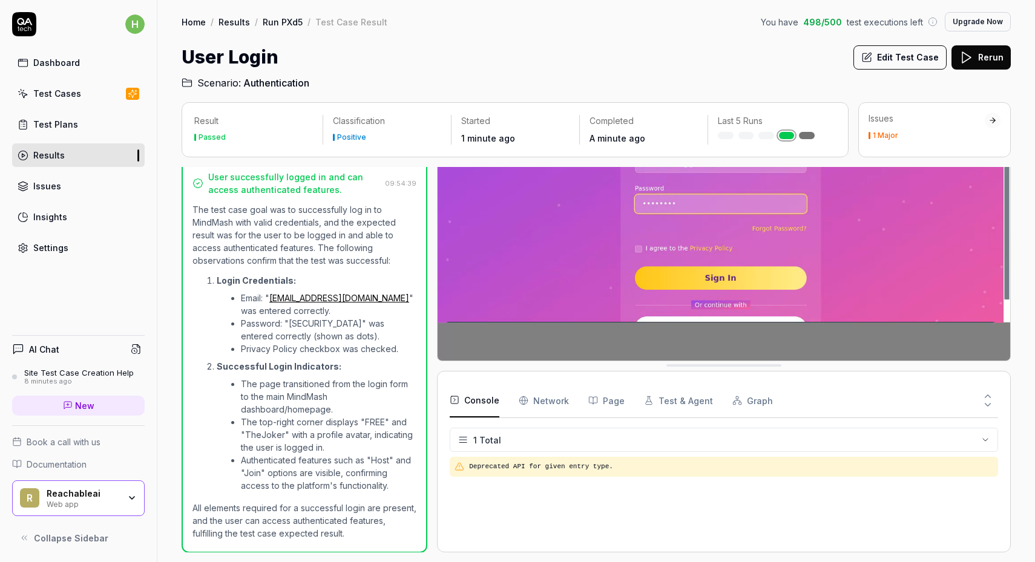
click at [489, 404] on button "Console" at bounding box center [475, 401] width 50 height 34
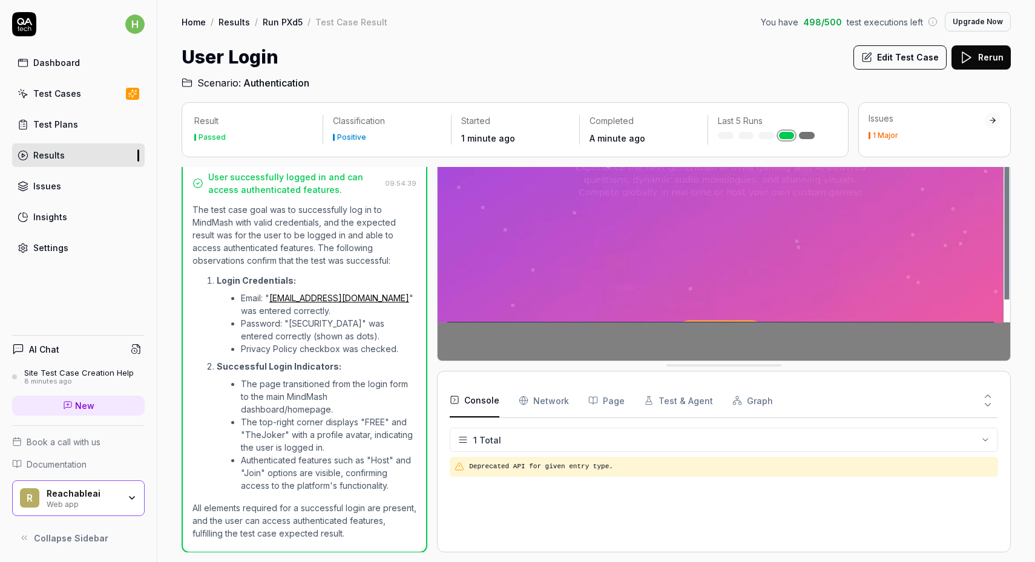
scroll to position [0, 0]
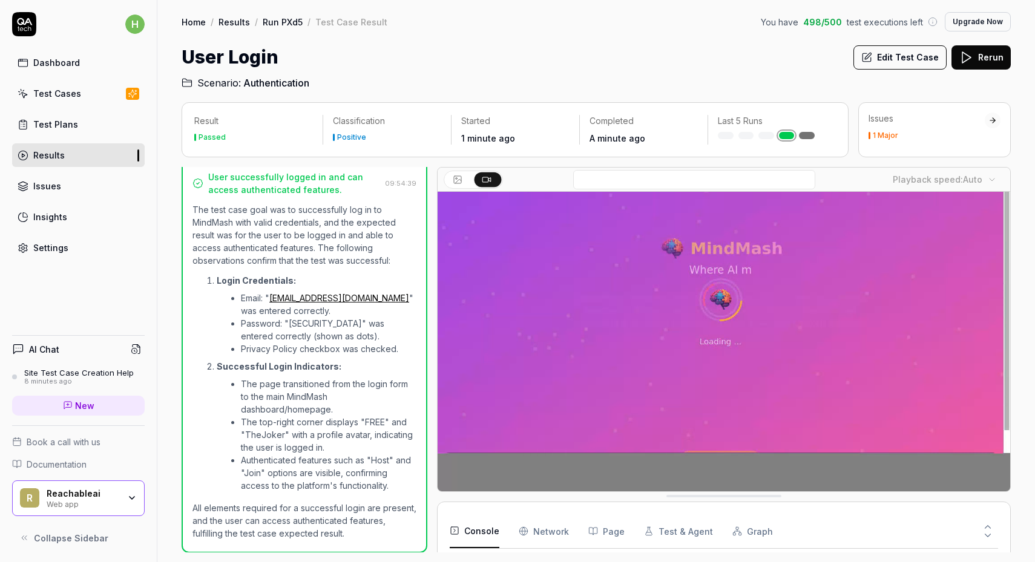
drag, startPoint x: 762, startPoint y: 367, endPoint x: 838, endPoint y: 530, distance: 180.1
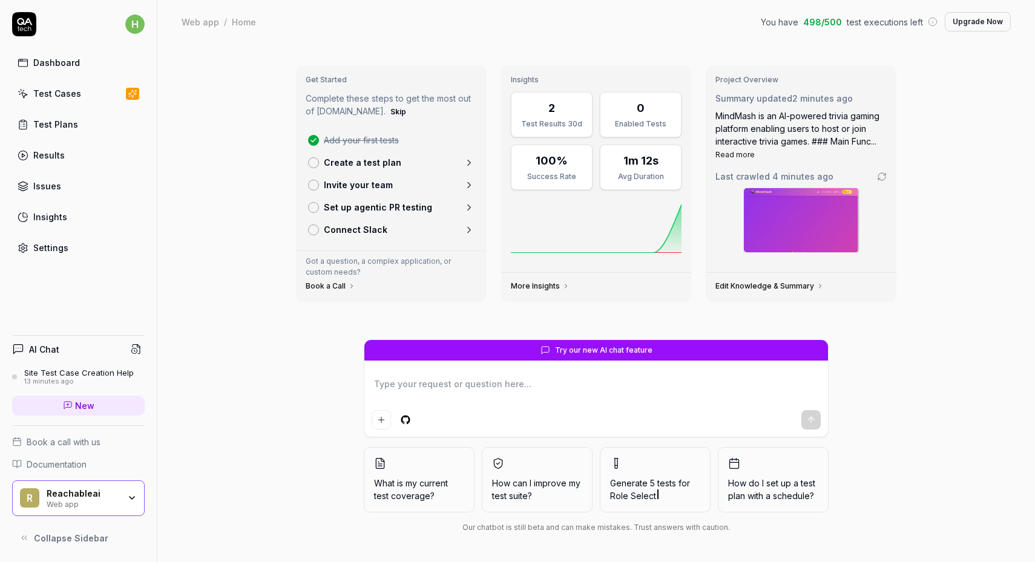
click at [69, 121] on div "Test Plans" at bounding box center [55, 124] width 45 height 13
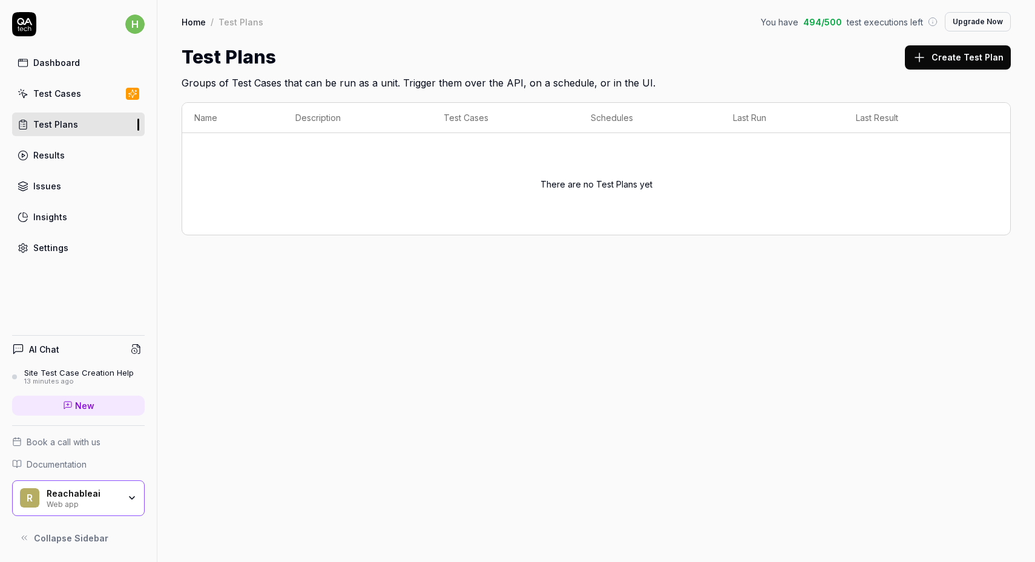
click at [60, 156] on div "Results" at bounding box center [48, 155] width 31 height 13
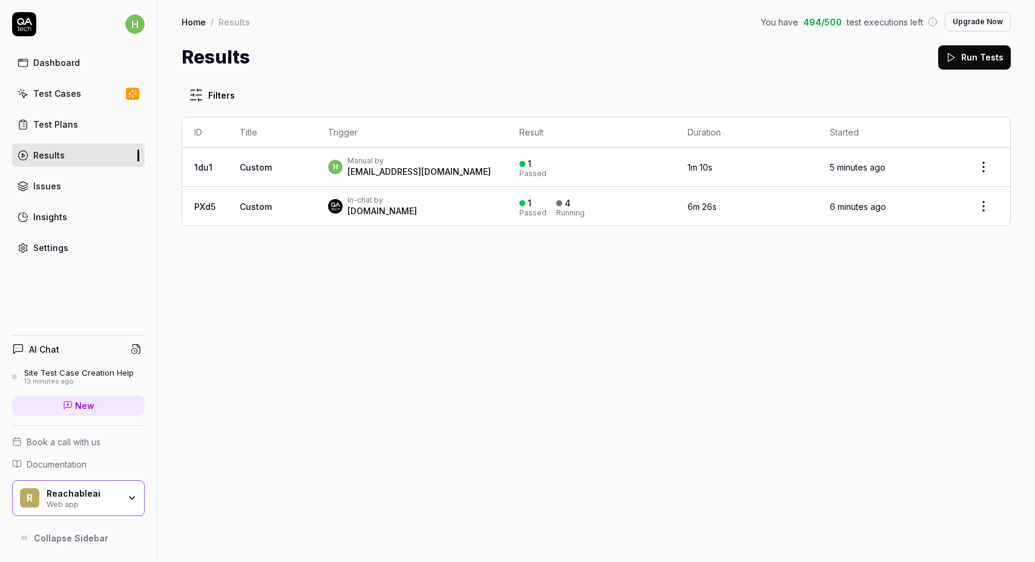
click at [287, 213] on td "Custom" at bounding box center [272, 206] width 88 height 39
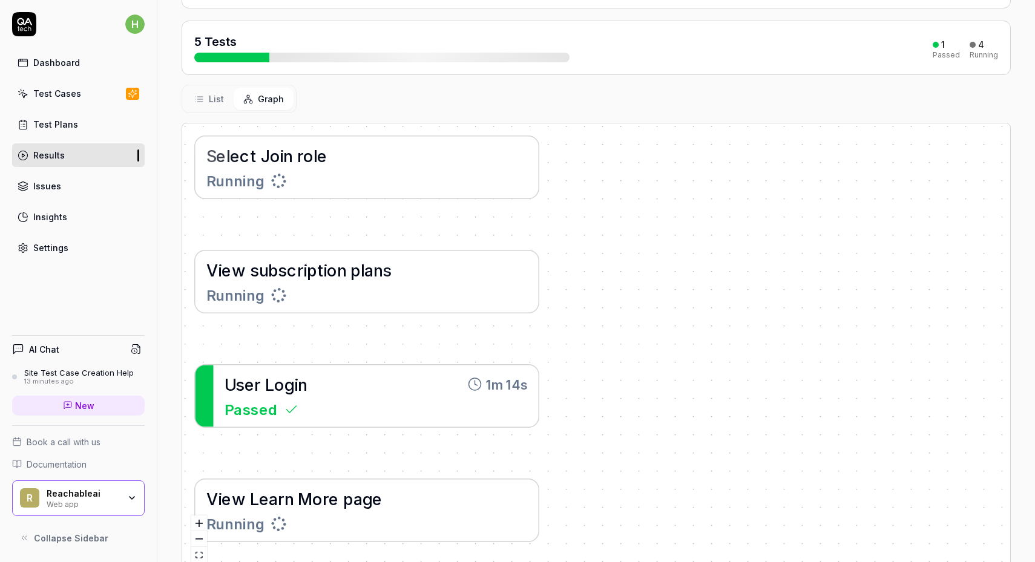
scroll to position [146, 0]
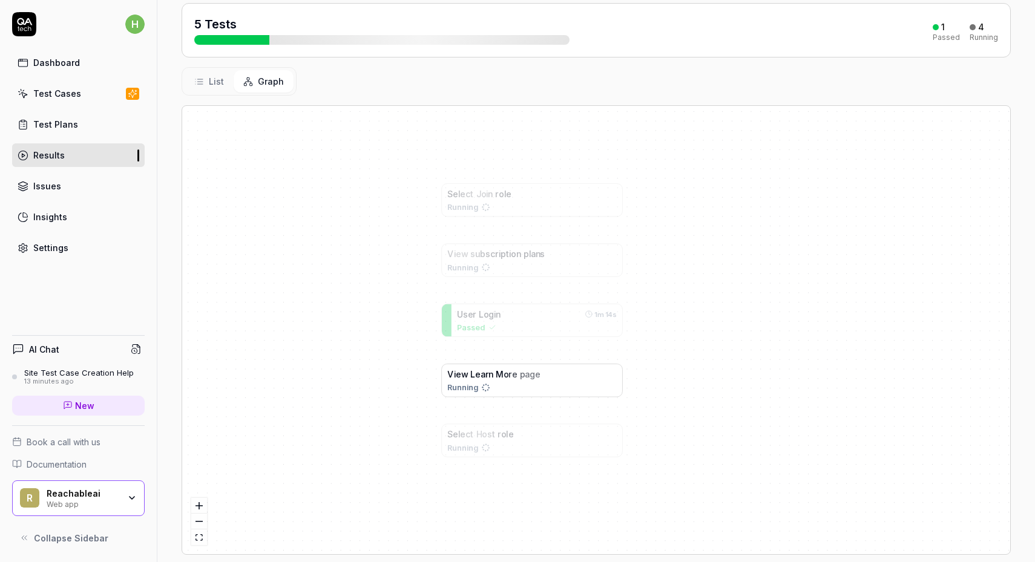
drag, startPoint x: 410, startPoint y: 416, endPoint x: 339, endPoint y: 392, distance: 75.6
click at [447, 392] on div "V i e w L e a r n M o r e p a g e Running" at bounding box center [531, 380] width 169 height 25
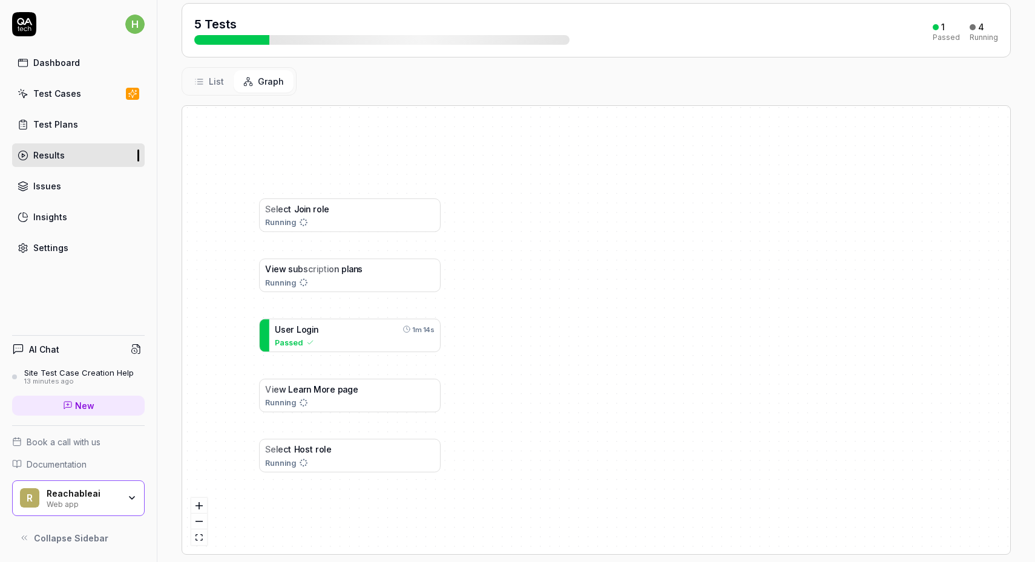
drag, startPoint x: 352, startPoint y: 357, endPoint x: 392, endPoint y: 361, distance: 40.8
click at [393, 362] on div "S e l e c t J o i n r o l e Running V i e w s u b s c r i p t i o n p l a n s R…" at bounding box center [596, 330] width 828 height 449
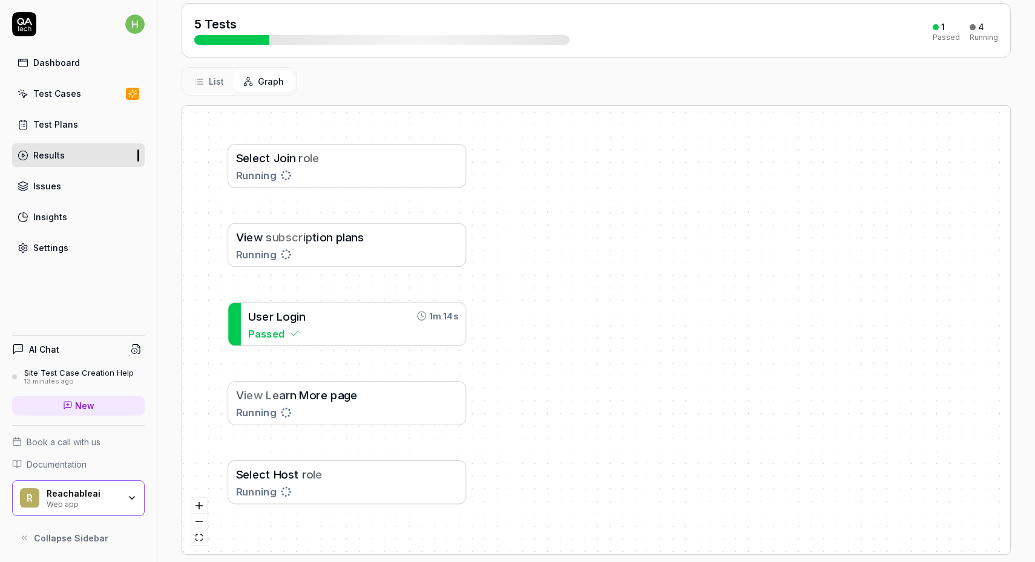
drag, startPoint x: 392, startPoint y: 361, endPoint x: 394, endPoint y: 355, distance: 6.3
click at [394, 355] on div "S e l e c t J o i n r o l e Running V i e w s u b s c r i p t i o n p l a n s R…" at bounding box center [596, 330] width 828 height 449
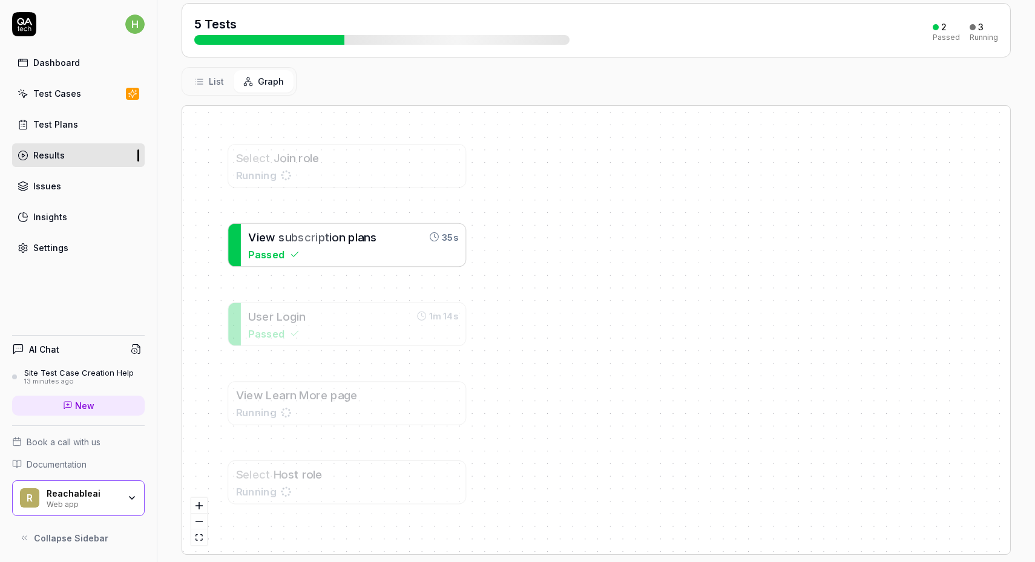
click at [281, 237] on span "s" at bounding box center [281, 237] width 6 height 13
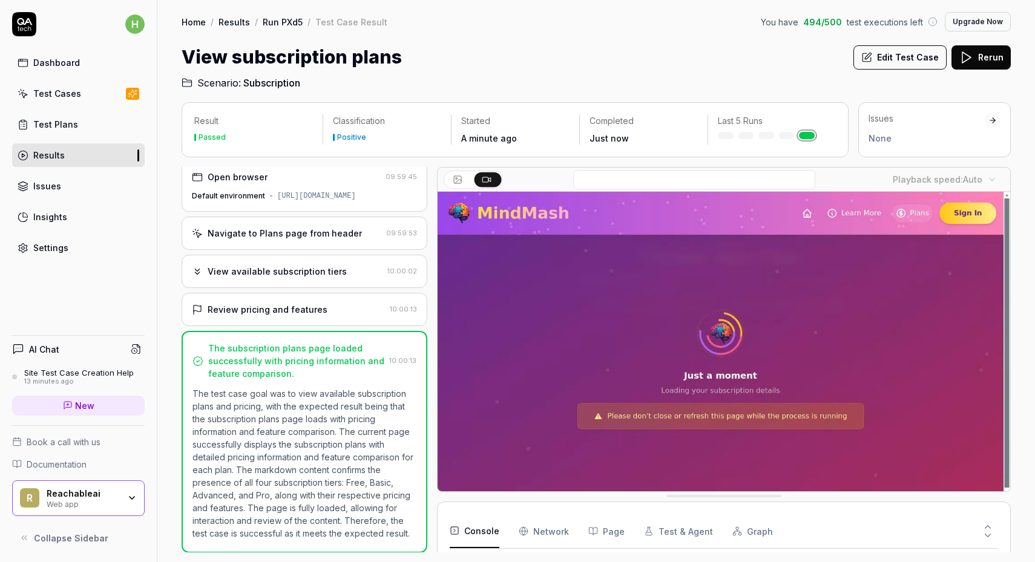
scroll to position [58, 0]
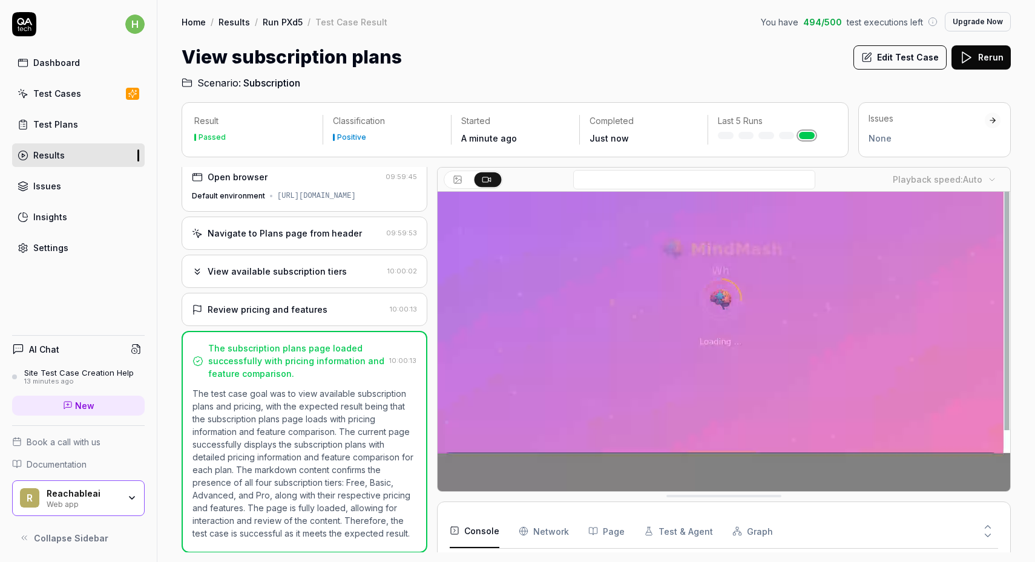
click at [734, 541] on button "Graph" at bounding box center [752, 532] width 41 height 34
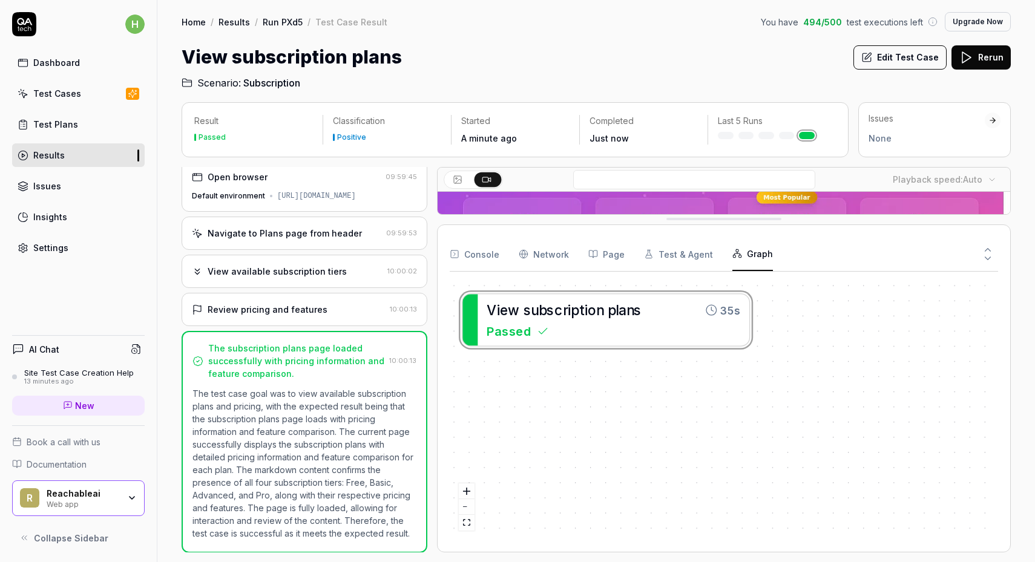
drag, startPoint x: 734, startPoint y: 494, endPoint x: 735, endPoint y: 216, distance: 277.8
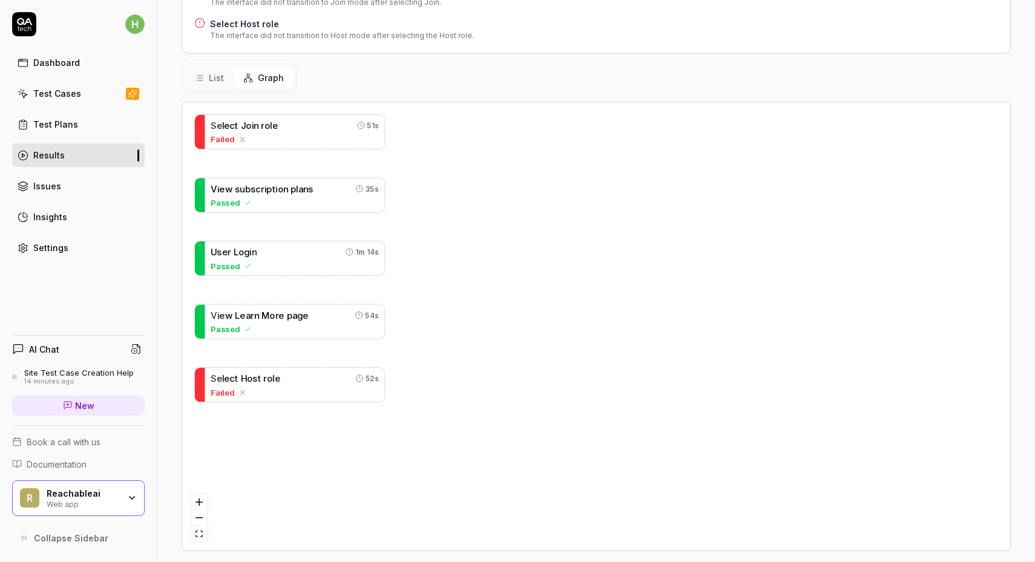
scroll to position [252, 0]
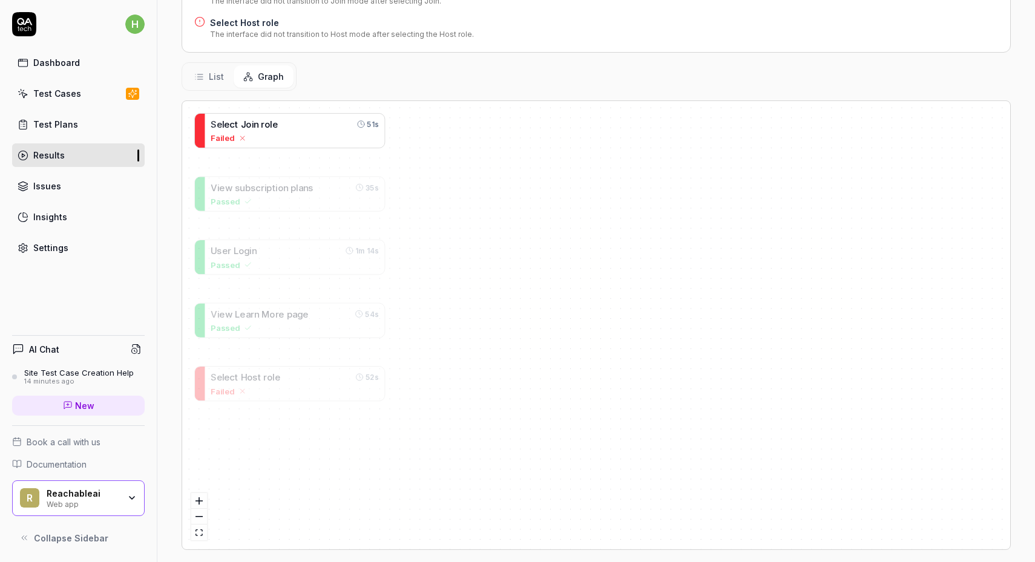
click at [343, 140] on div "Failed" at bounding box center [295, 138] width 168 height 12
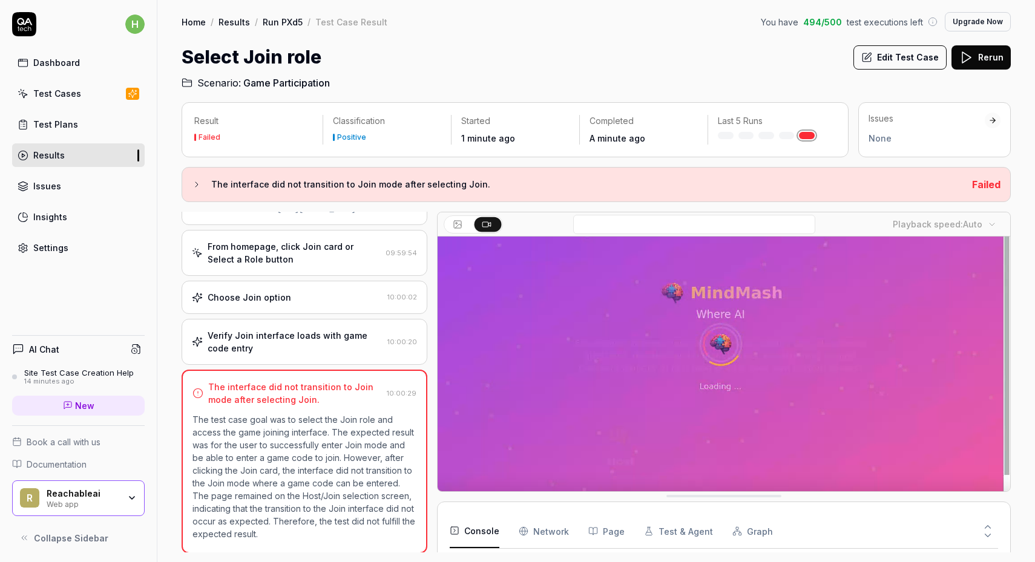
scroll to position [102, 0]
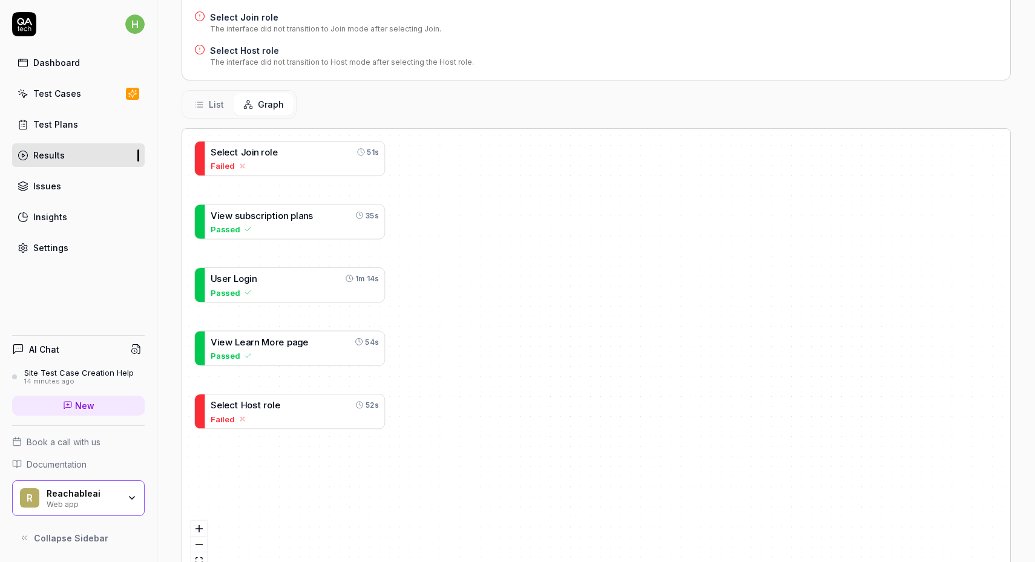
scroll to position [263, 0]
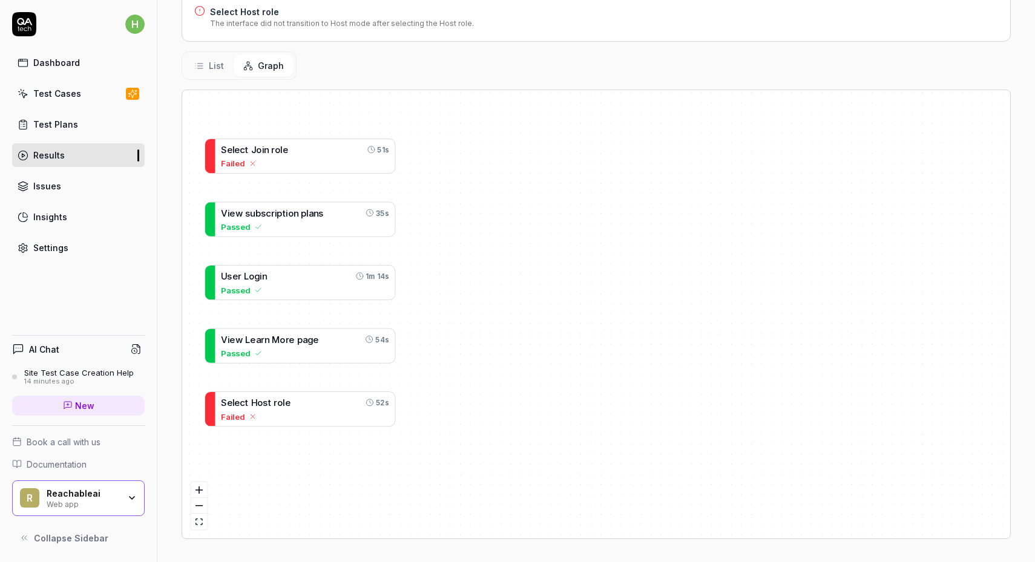
drag, startPoint x: 363, startPoint y: 274, endPoint x: 373, endPoint y: 311, distance: 37.7
click at [373, 311] on div "S e l e c t J o i n r o l e 51s Failed V i e w s u b s c r i p t i o n p l a n …" at bounding box center [596, 314] width 828 height 449
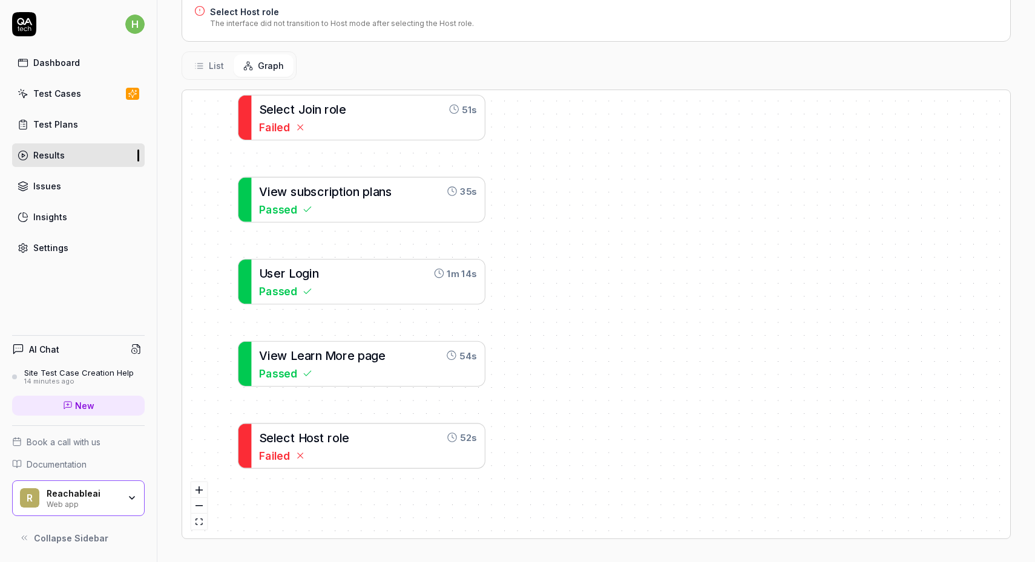
drag, startPoint x: 373, startPoint y: 311, endPoint x: 457, endPoint y: 318, distance: 83.9
click at [457, 318] on div "S e l e c t J o i n r o l e 51s Failed V i e w s u b s c r i p t i o n p l a n …" at bounding box center [596, 314] width 828 height 449
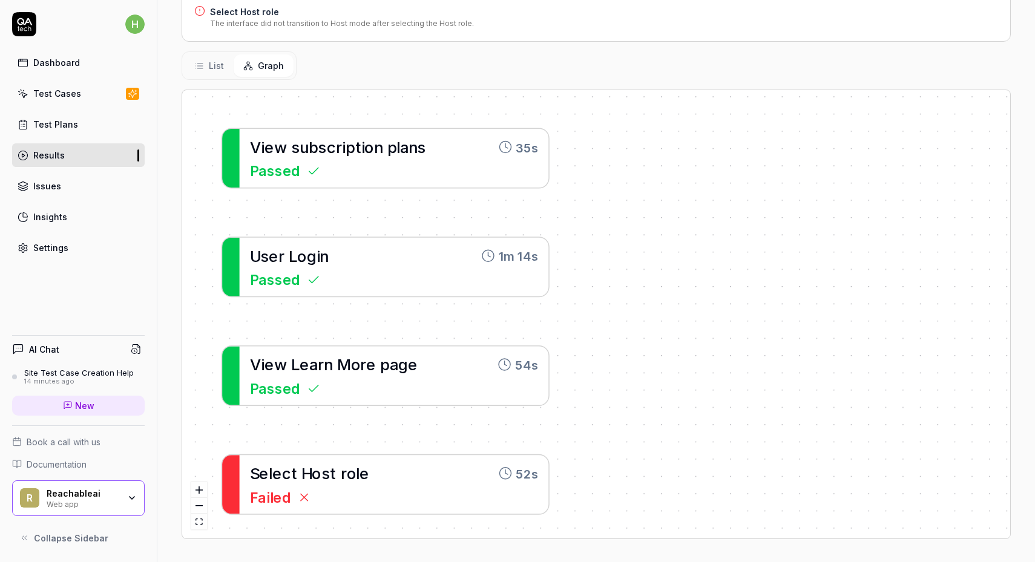
drag, startPoint x: 454, startPoint y: 318, endPoint x: 510, endPoint y: 317, distance: 56.3
click at [510, 317] on div "S e l e c t J o i n r o l e 51s Failed V i e w s u b s c r i p t i o n p l a n …" at bounding box center [596, 314] width 828 height 449
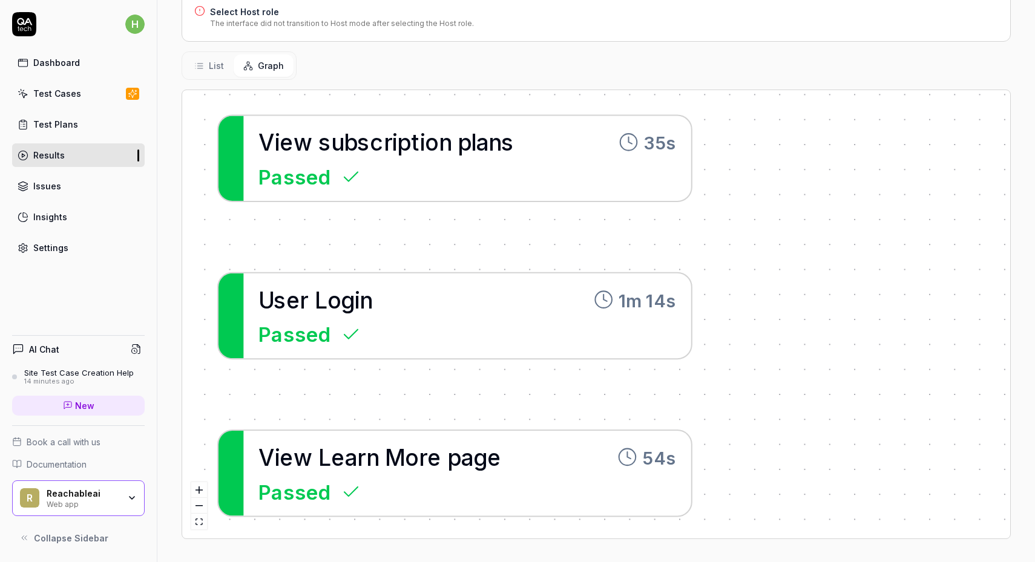
drag, startPoint x: 498, startPoint y: 321, endPoint x: 620, endPoint y: 392, distance: 141.8
click at [620, 392] on div "S e l e c t J o i n r o l e 51s Failed V i e w s u b s c r i p t i o n p l a n …" at bounding box center [596, 314] width 828 height 449
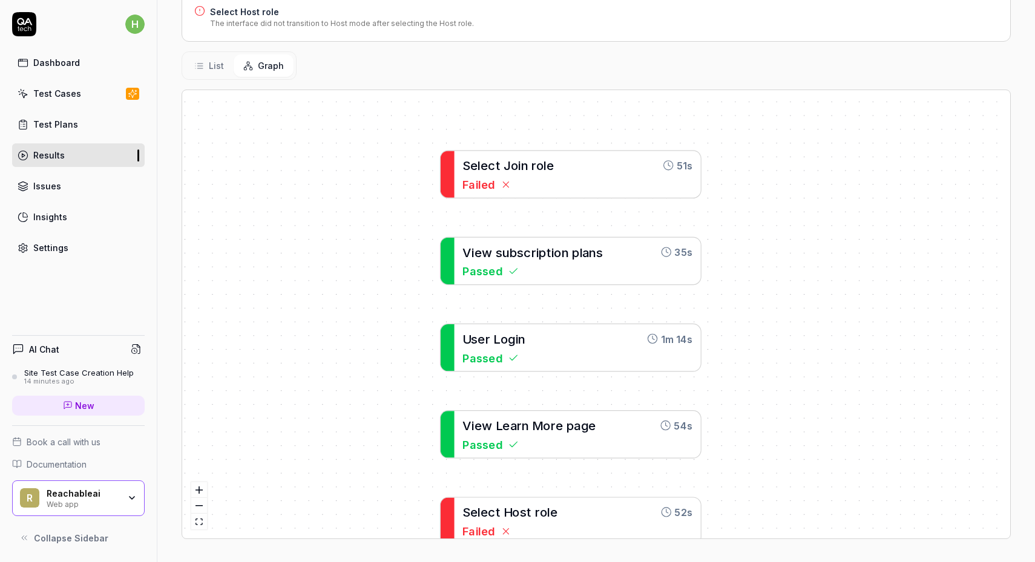
drag, startPoint x: 760, startPoint y: 389, endPoint x: 619, endPoint y: 341, distance: 149.7
click at [619, 341] on div "S e l e c t J o i n r o l e 51s Failed V i e w s u b s c r i p t i o n p l a n …" at bounding box center [596, 314] width 828 height 449
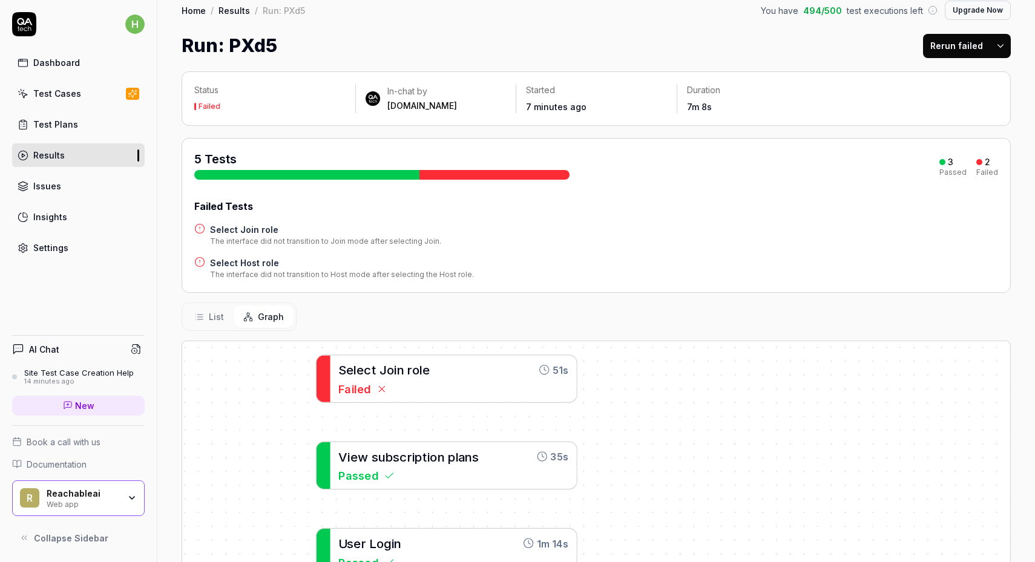
scroll to position [0, 0]
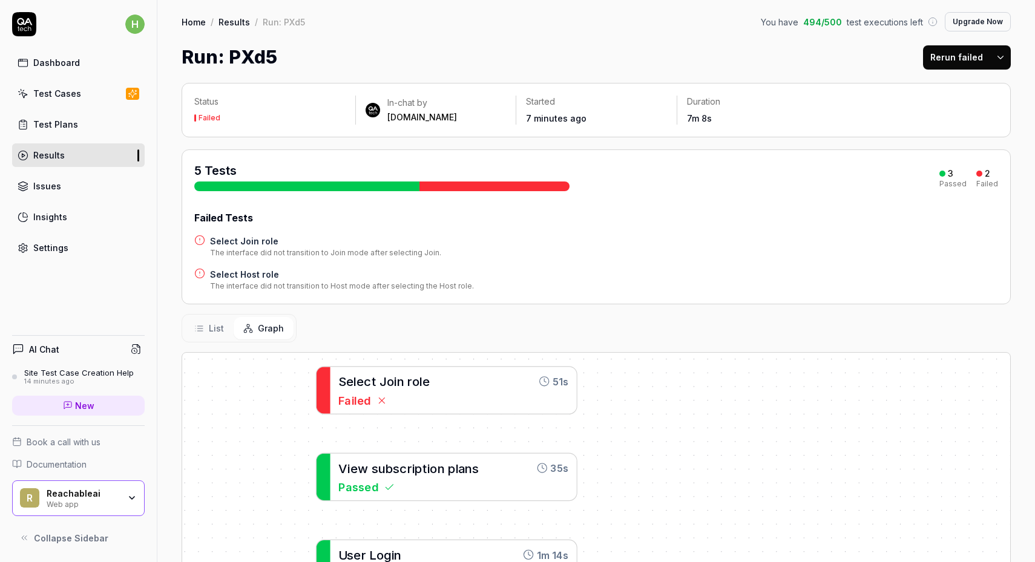
click at [96, 194] on link "Issues" at bounding box center [78, 186] width 133 height 24
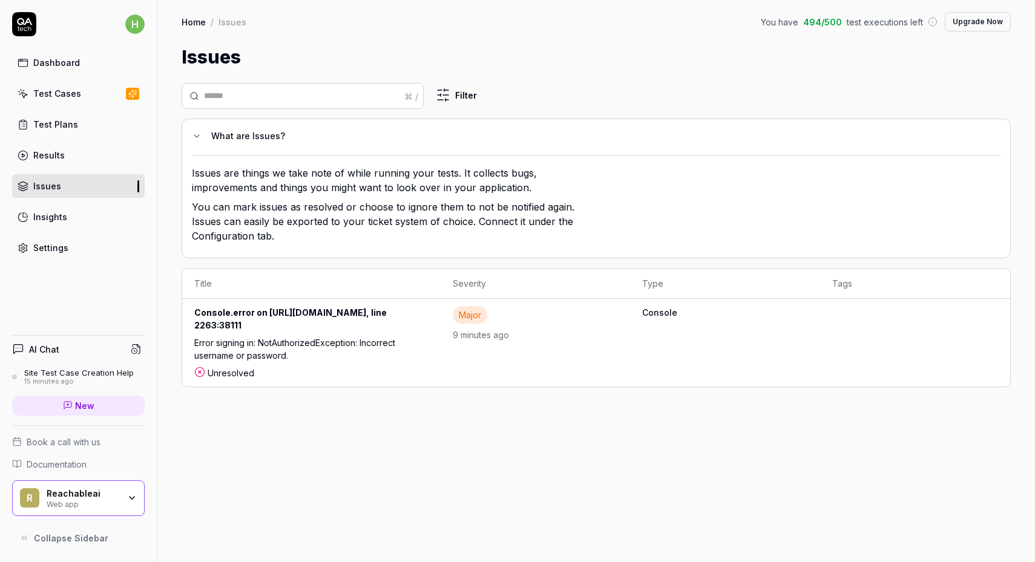
click at [93, 211] on link "Insights" at bounding box center [78, 217] width 133 height 24
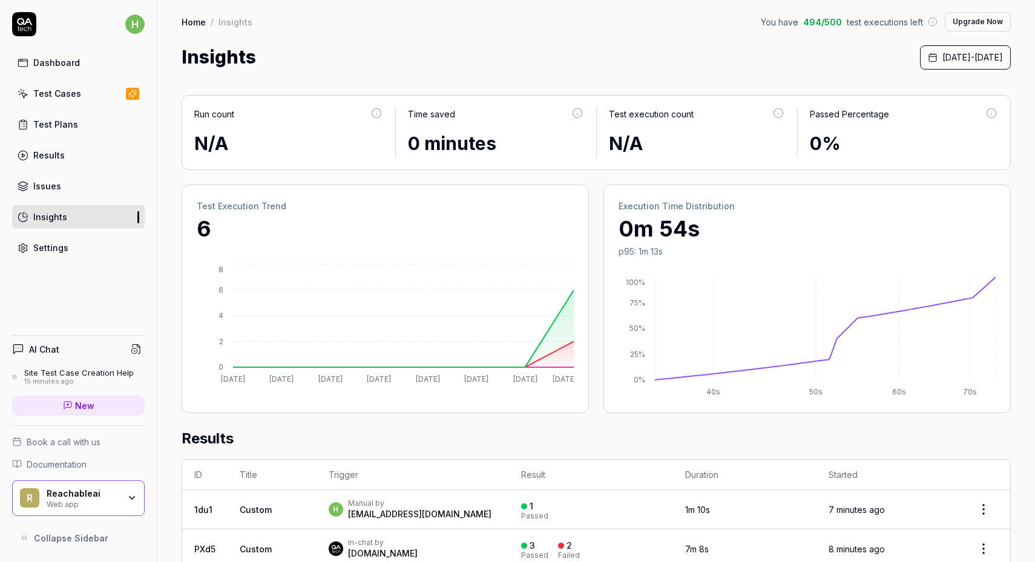
click at [54, 126] on div "Test Plans" at bounding box center [55, 124] width 45 height 13
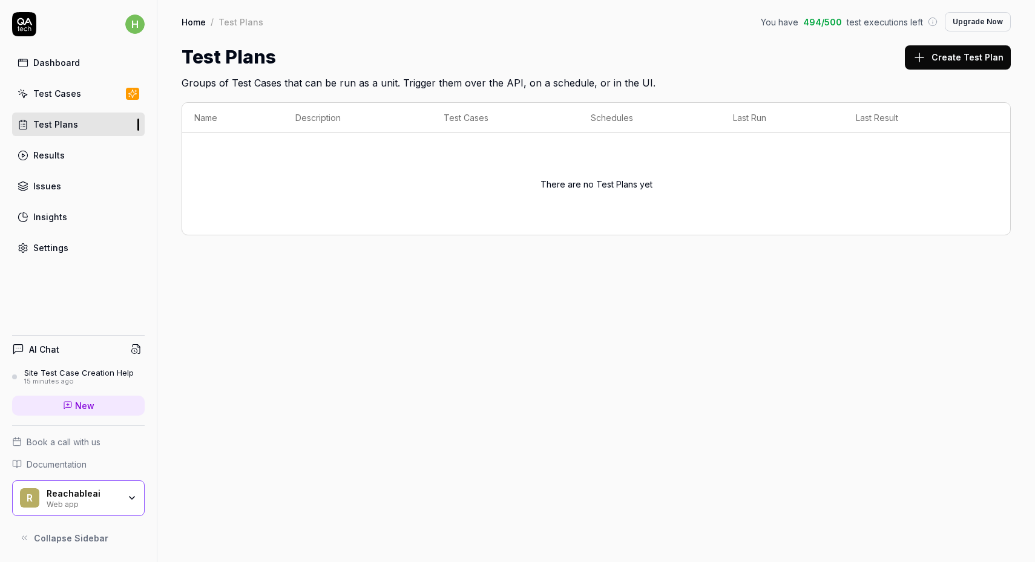
click at [50, 99] on div "Test Cases" at bounding box center [57, 93] width 48 height 13
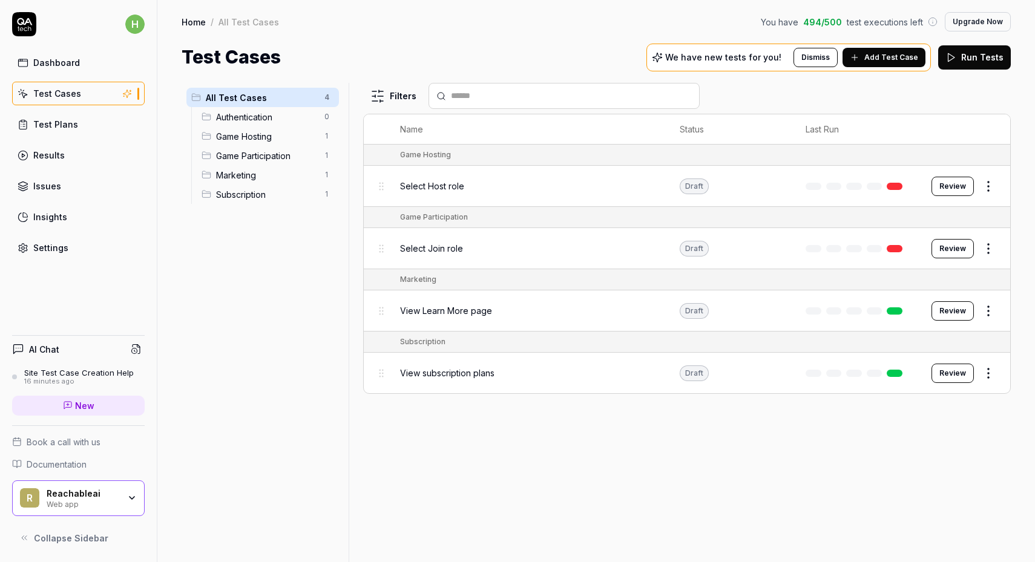
click at [70, 133] on link "Test Plans" at bounding box center [78, 125] width 133 height 24
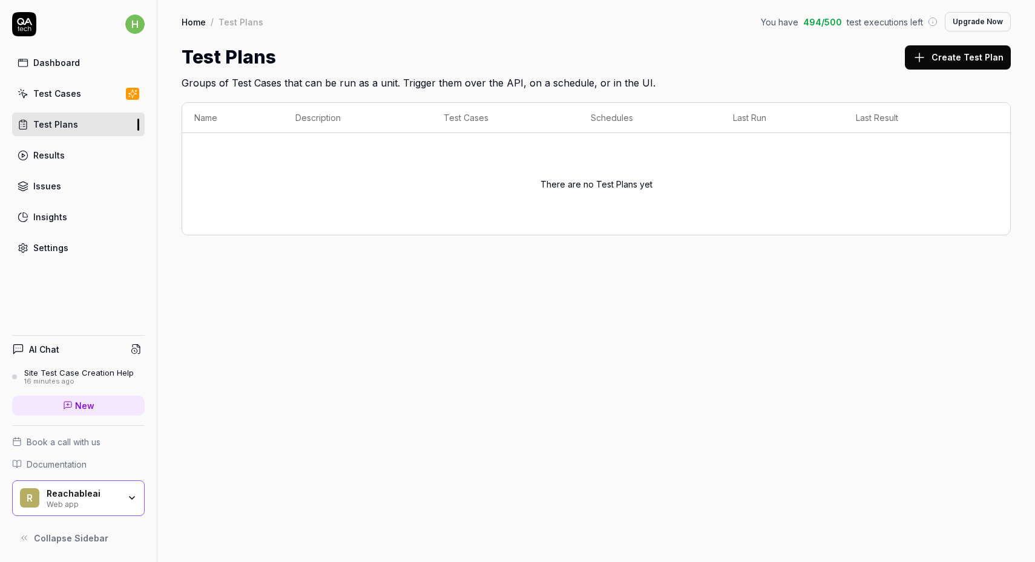
click at [57, 107] on div "Dashboard Test Cases Test Plans Results Issues Insights Settings" at bounding box center [78, 155] width 133 height 209
click at [53, 94] on div "Test Cases" at bounding box center [57, 93] width 48 height 13
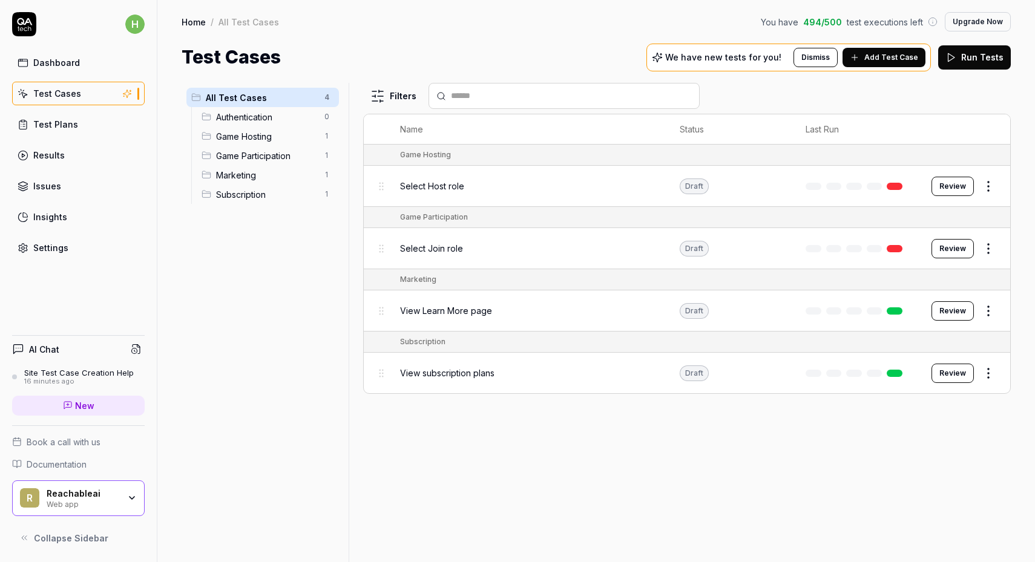
click at [59, 154] on div "Results" at bounding box center [48, 155] width 31 height 13
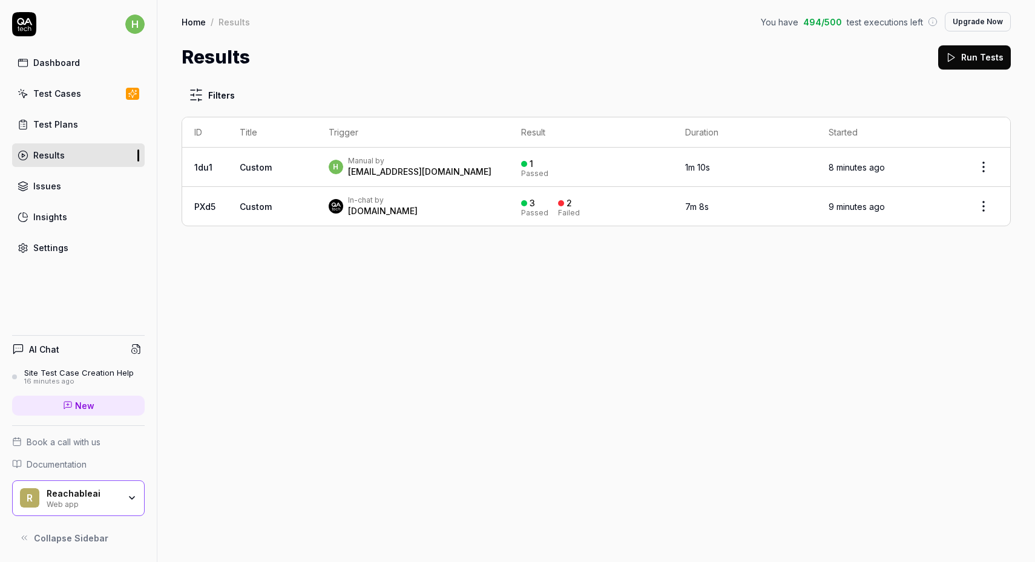
click at [402, 213] on div "In-chat by QA.tech" at bounding box center [413, 207] width 168 height 22
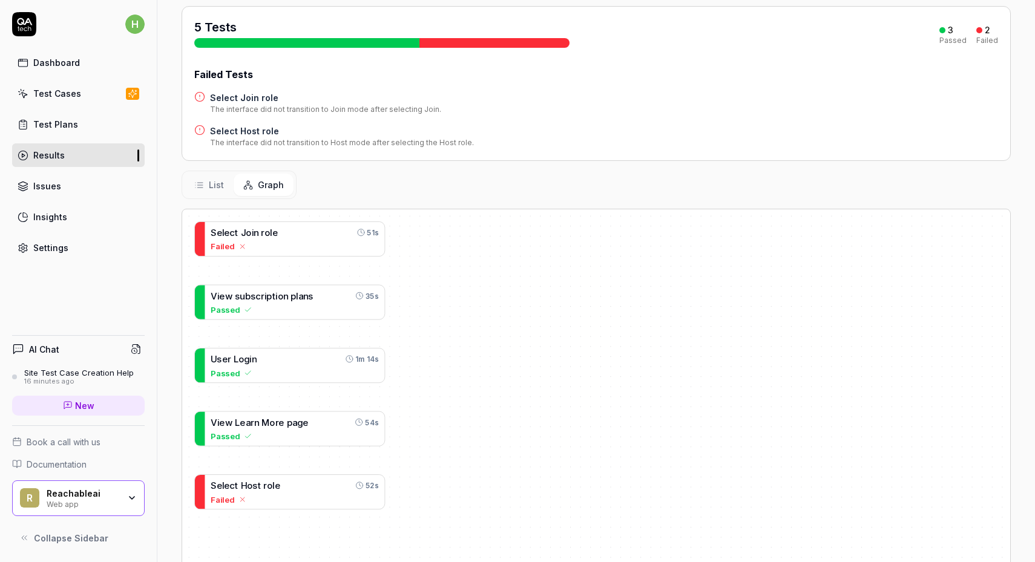
scroll to position [200, 0]
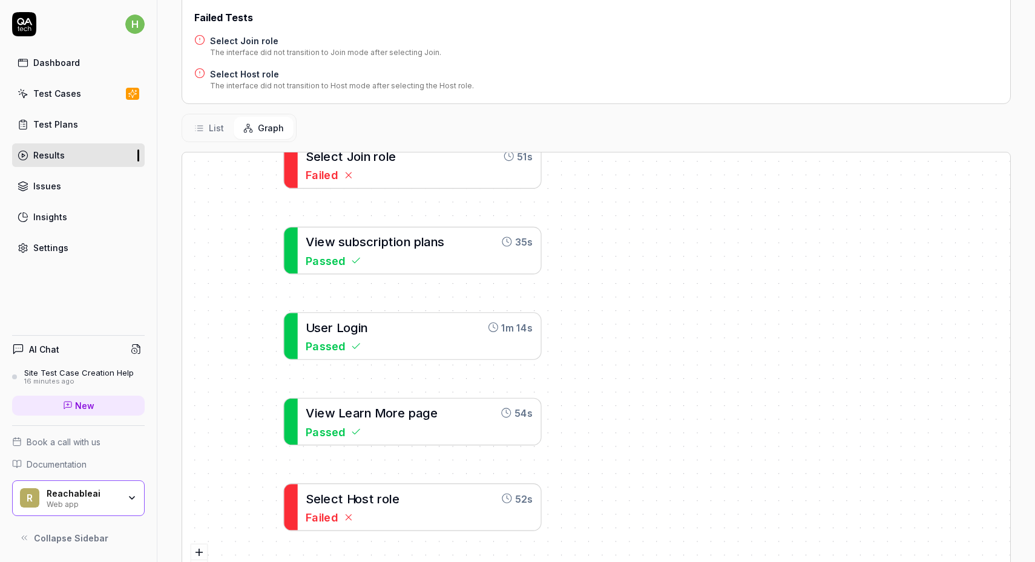
drag, startPoint x: 422, startPoint y: 269, endPoint x: 591, endPoint y: 283, distance: 170.1
click at [591, 283] on div "S e l e c t J o i n r o l e 51s Failed V i e w s u b s c r i p t i o n p l a n …" at bounding box center [596, 377] width 828 height 449
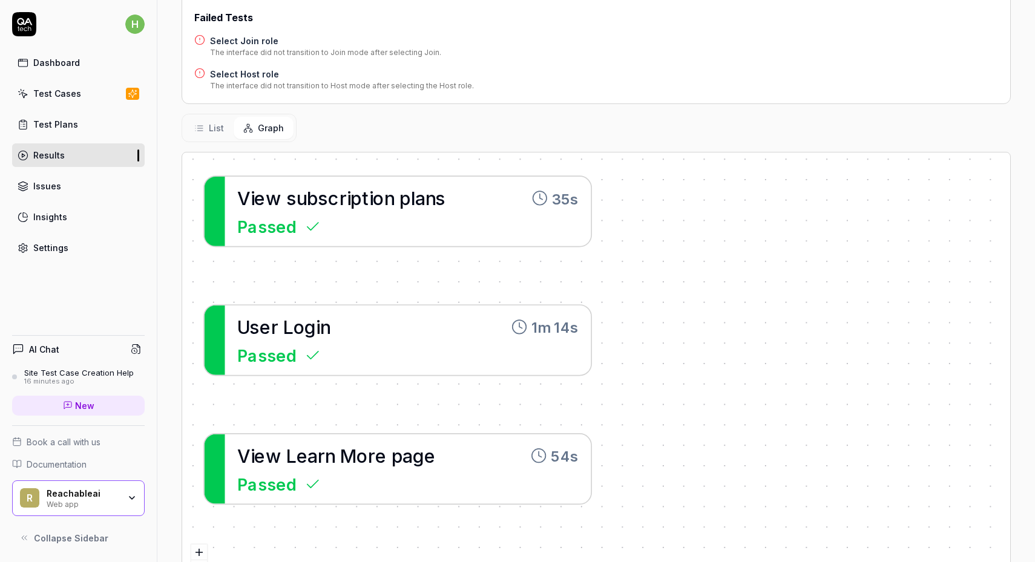
drag, startPoint x: 445, startPoint y: 301, endPoint x: 483, endPoint y: 283, distance: 42.0
click at [483, 283] on div "S e l e c t J o i n r o l e 51s Failed V i e w s u b s c r i p t i o n p l a n …" at bounding box center [596, 377] width 828 height 449
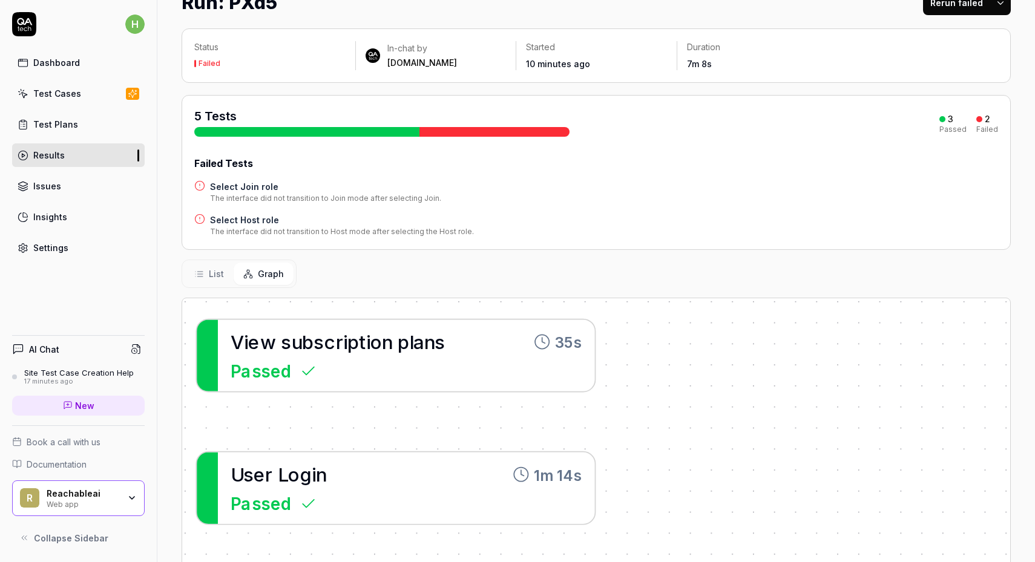
scroll to position [0, 0]
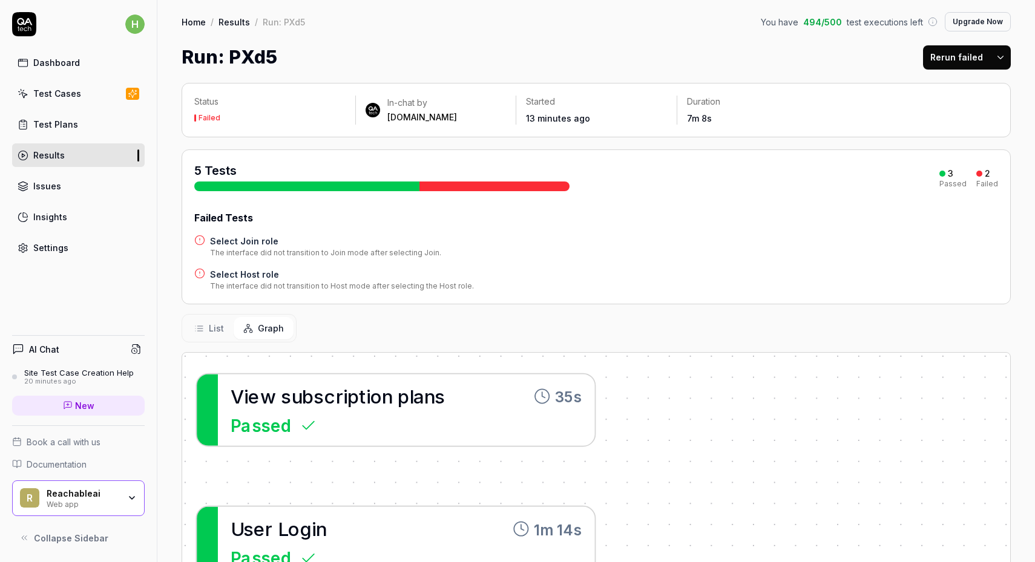
click at [76, 96] on div "Test Cases" at bounding box center [57, 93] width 48 height 13
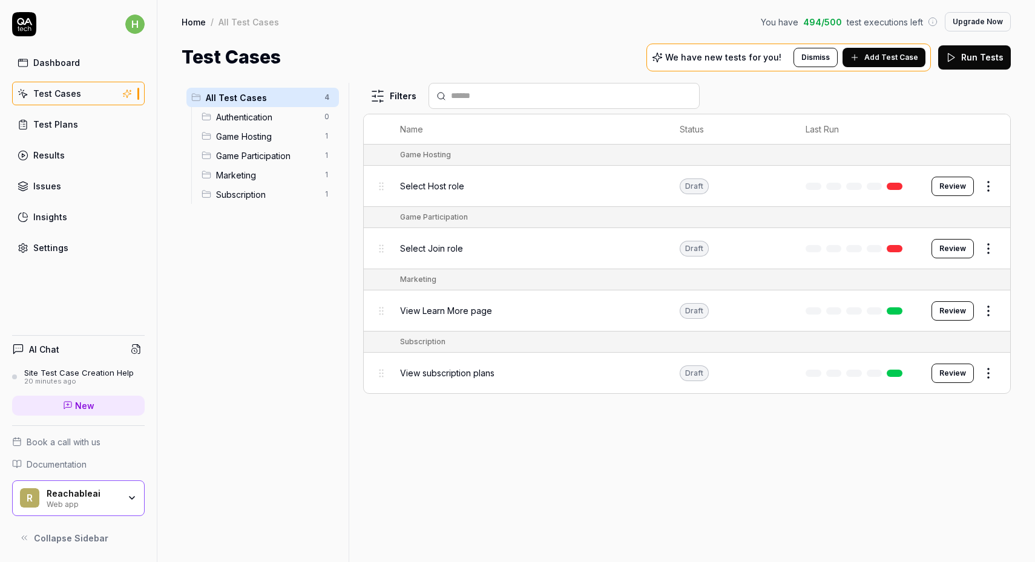
click at [947, 189] on button "Review" at bounding box center [953, 186] width 42 height 19
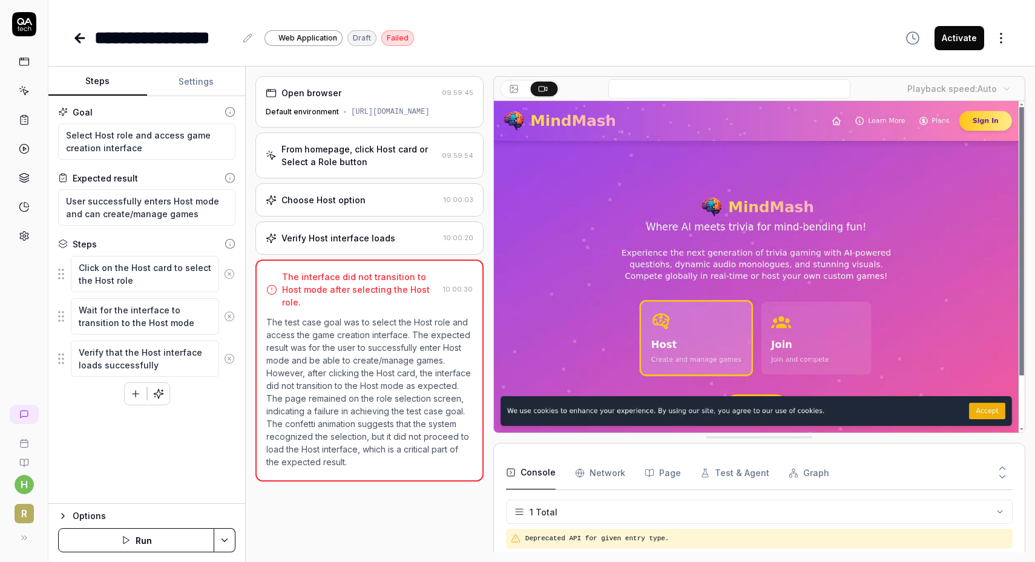
type textarea "*"
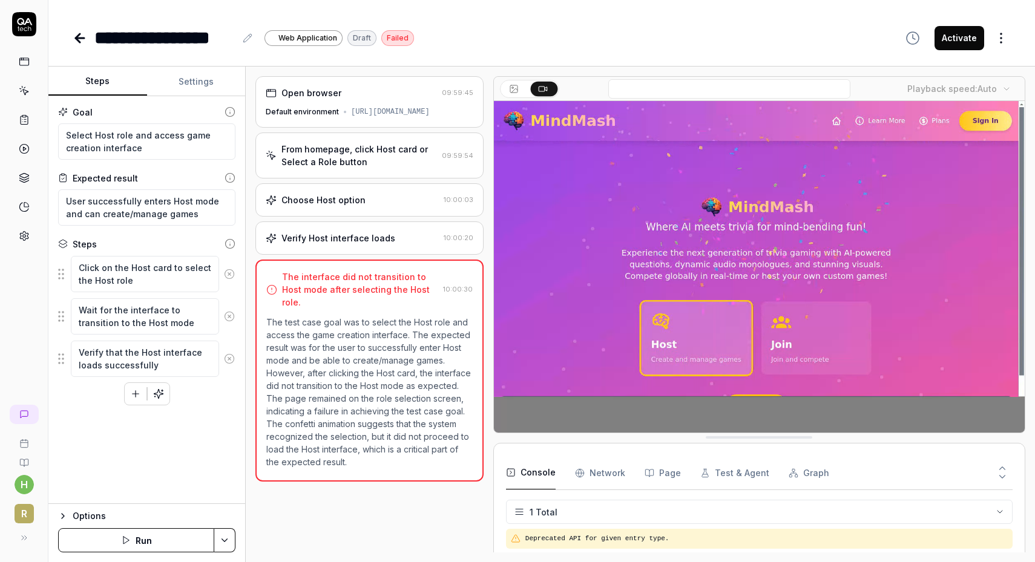
click at [203, 77] on button "Settings" at bounding box center [196, 81] width 99 height 29
